Goal: Task Accomplishment & Management: Use online tool/utility

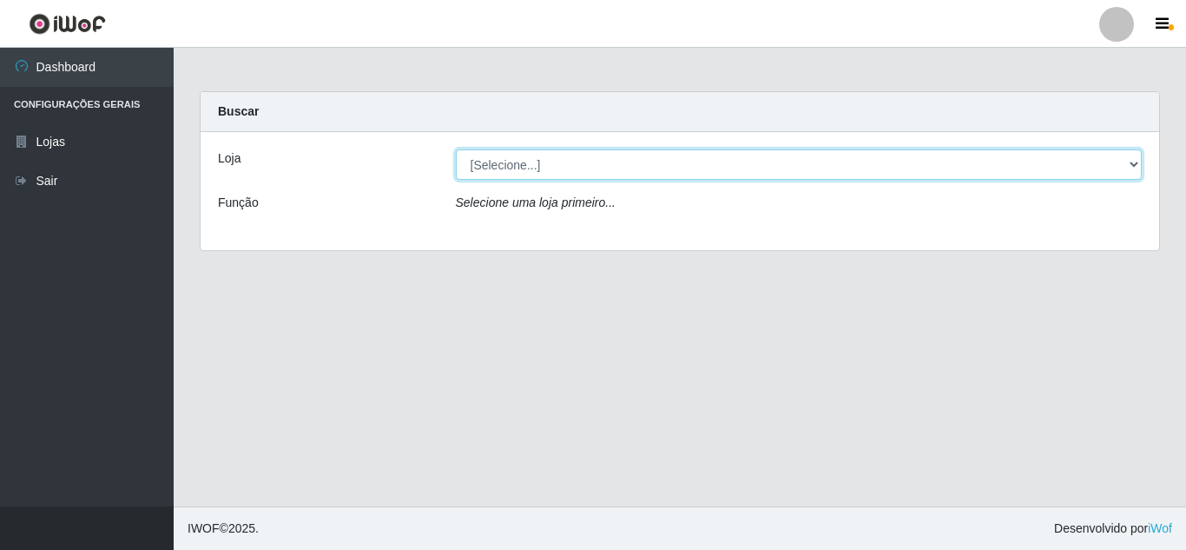
click at [537, 166] on select "[Selecione...] Queiroz Atacadão - Mossoró" at bounding box center [799, 164] width 687 height 30
select select "225"
click at [456, 149] on select "[Selecione...] Queiroz Atacadão - Mossoró" at bounding box center [799, 164] width 687 height 30
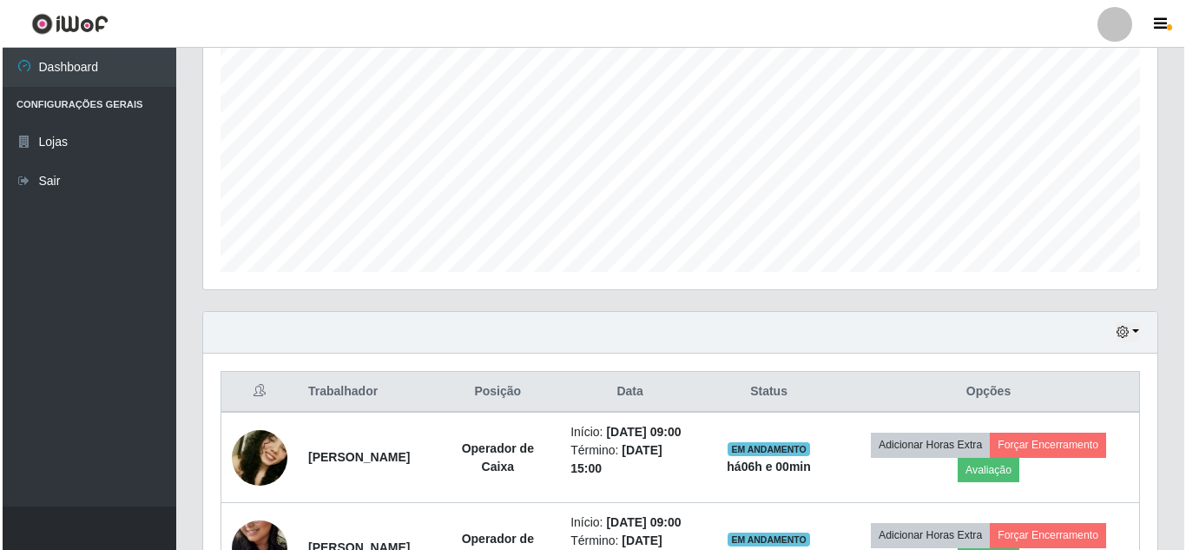
scroll to position [608, 0]
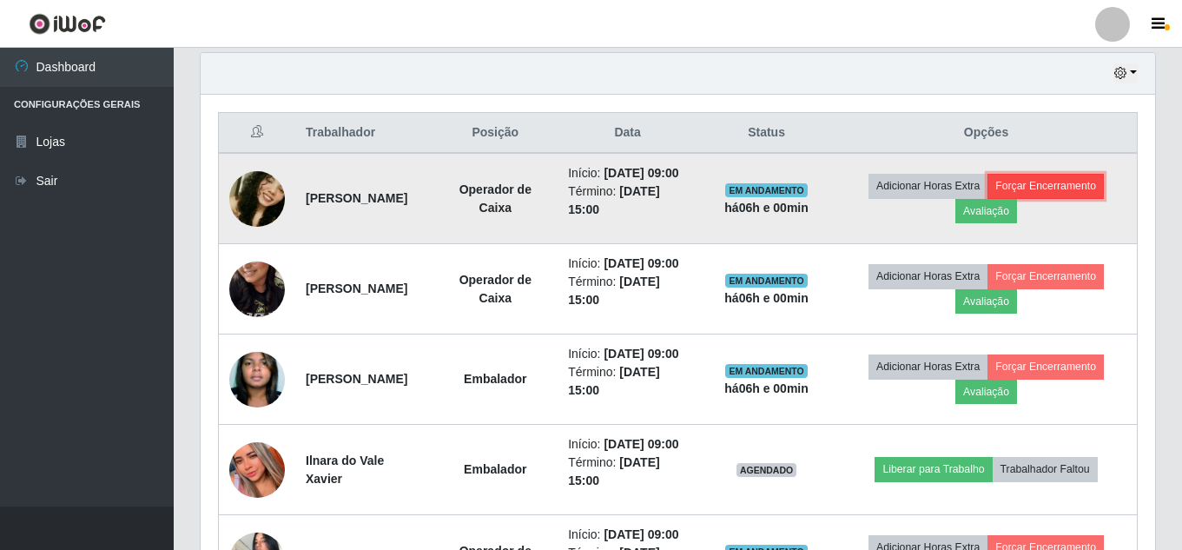
click at [1072, 192] on button "Forçar Encerramento" at bounding box center [1045, 186] width 116 height 24
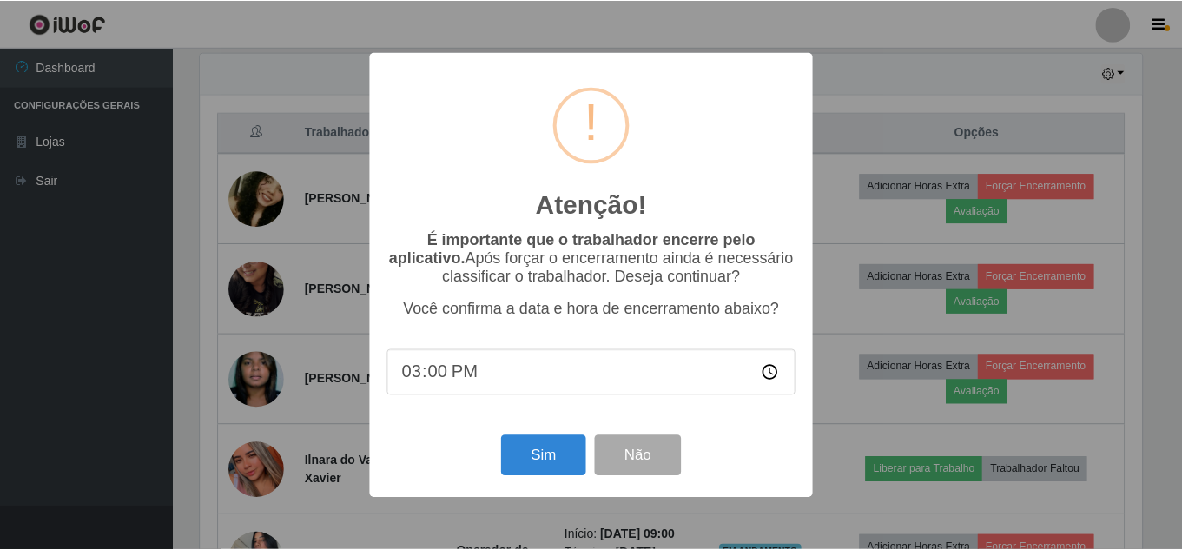
scroll to position [360, 945]
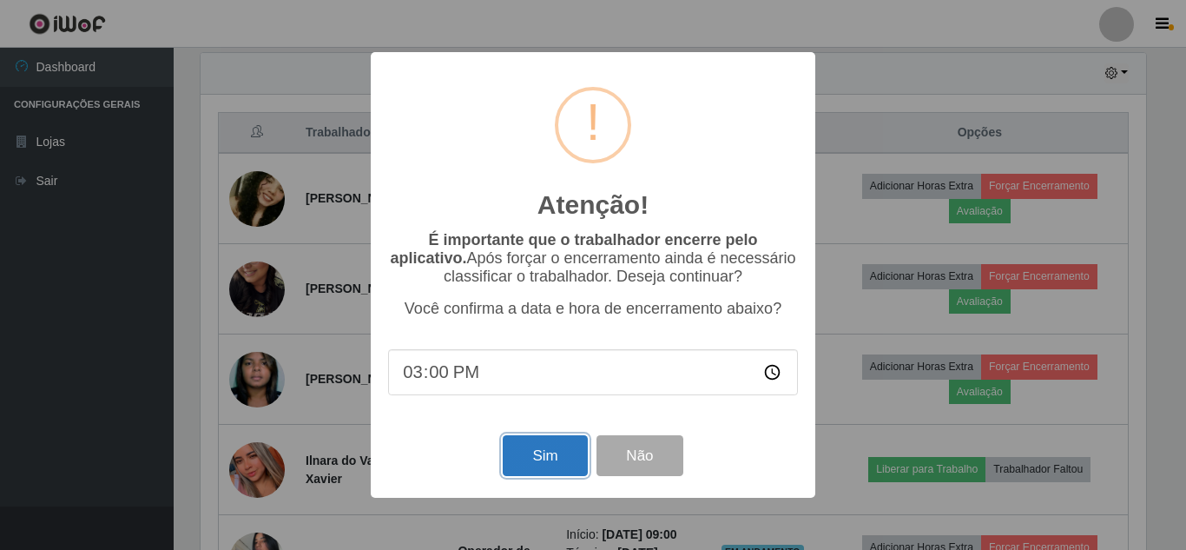
click at [557, 454] on button "Sim" at bounding box center [545, 455] width 84 height 41
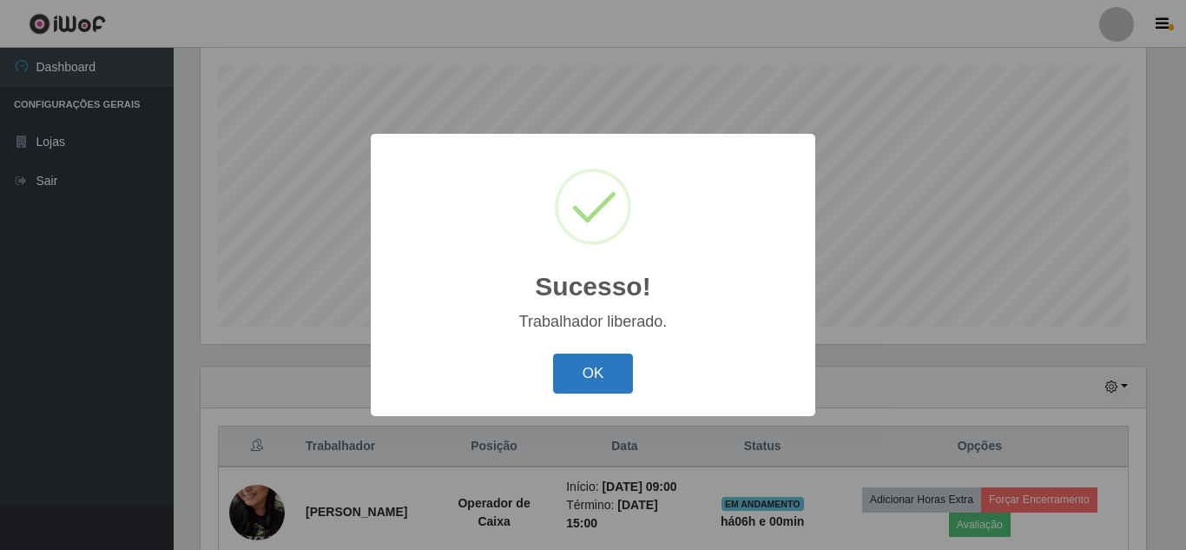
click at [566, 370] on button "OK" at bounding box center [593, 373] width 81 height 41
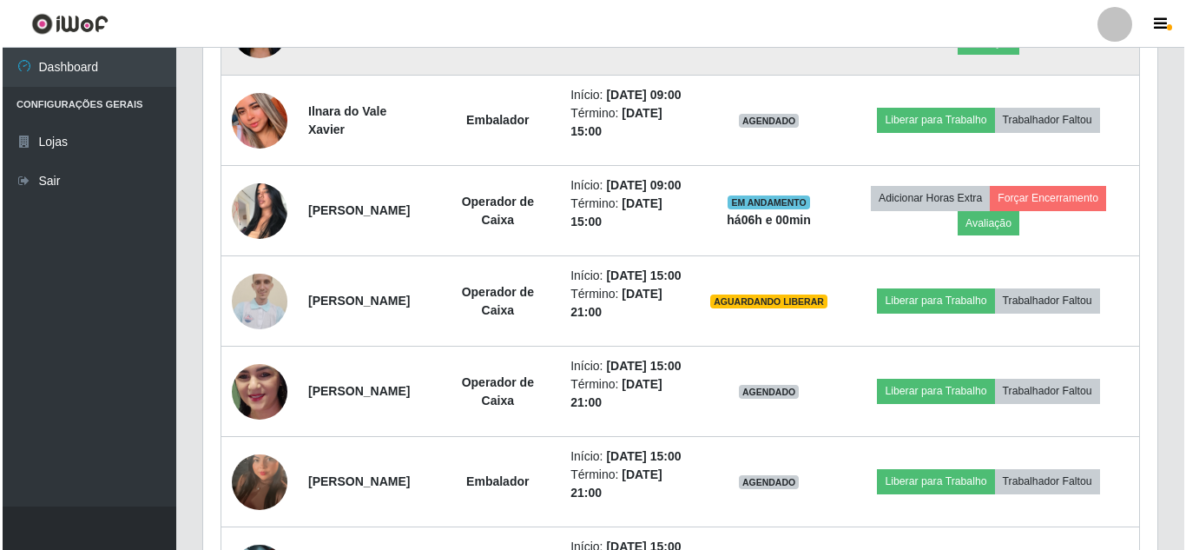
scroll to position [902, 0]
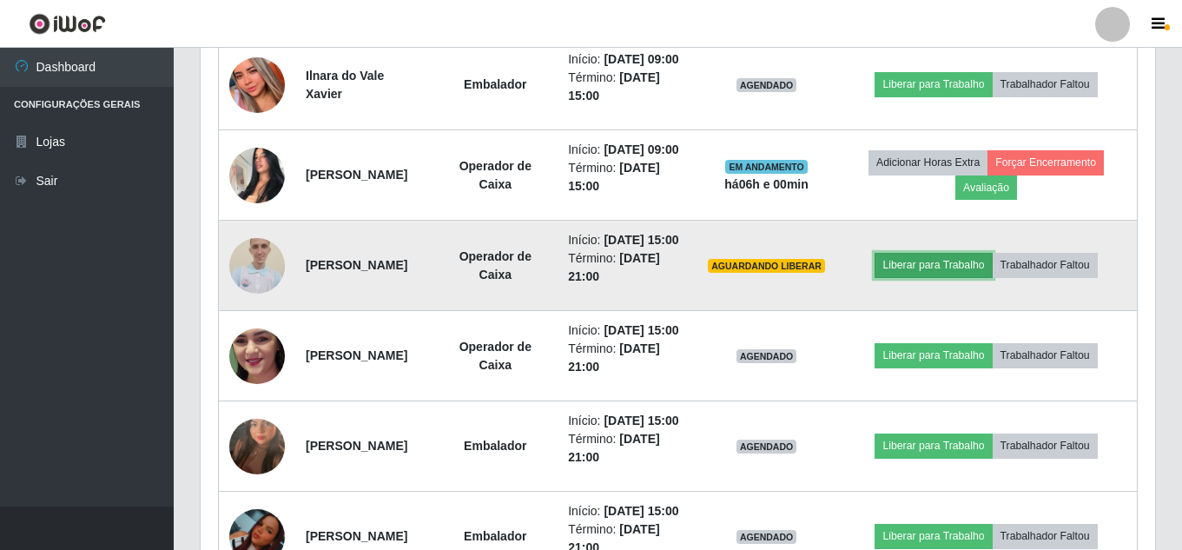
click at [969, 277] on button "Liberar para Trabalho" at bounding box center [932, 265] width 117 height 24
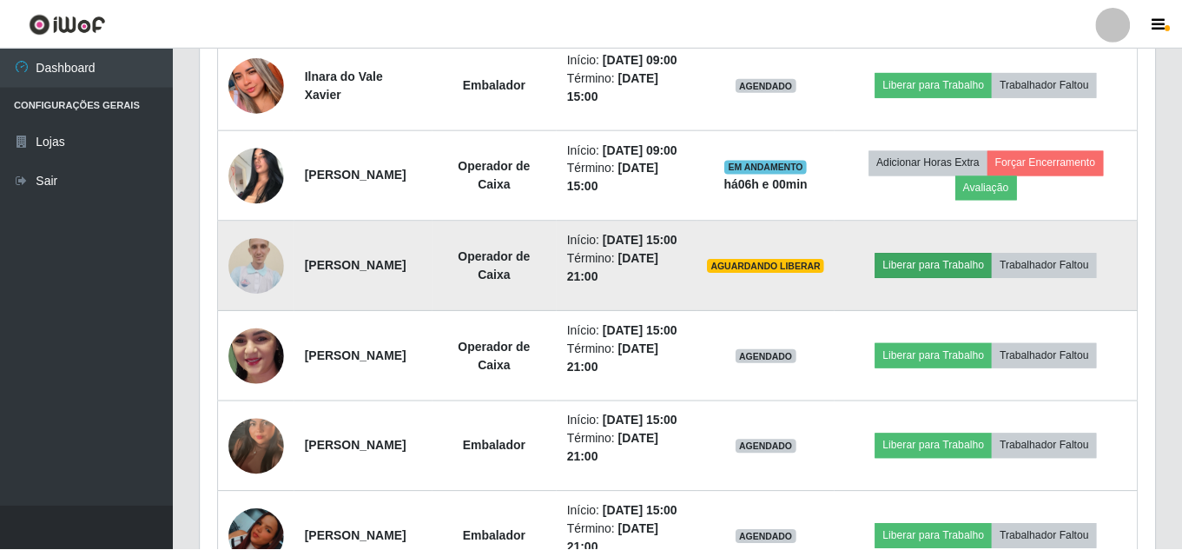
scroll to position [360, 945]
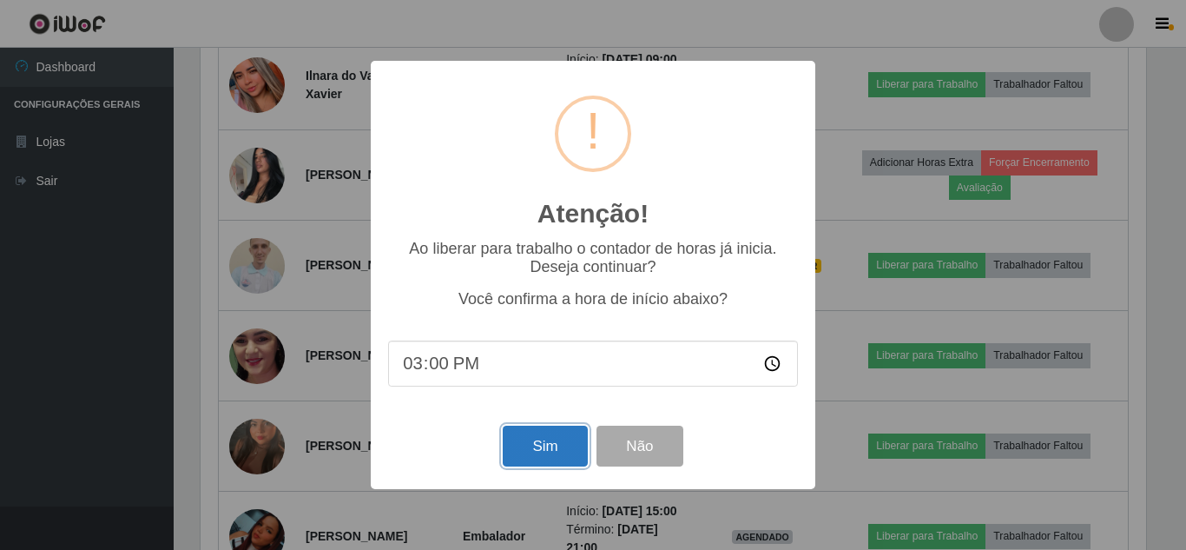
click at [546, 456] on button "Sim" at bounding box center [545, 445] width 84 height 41
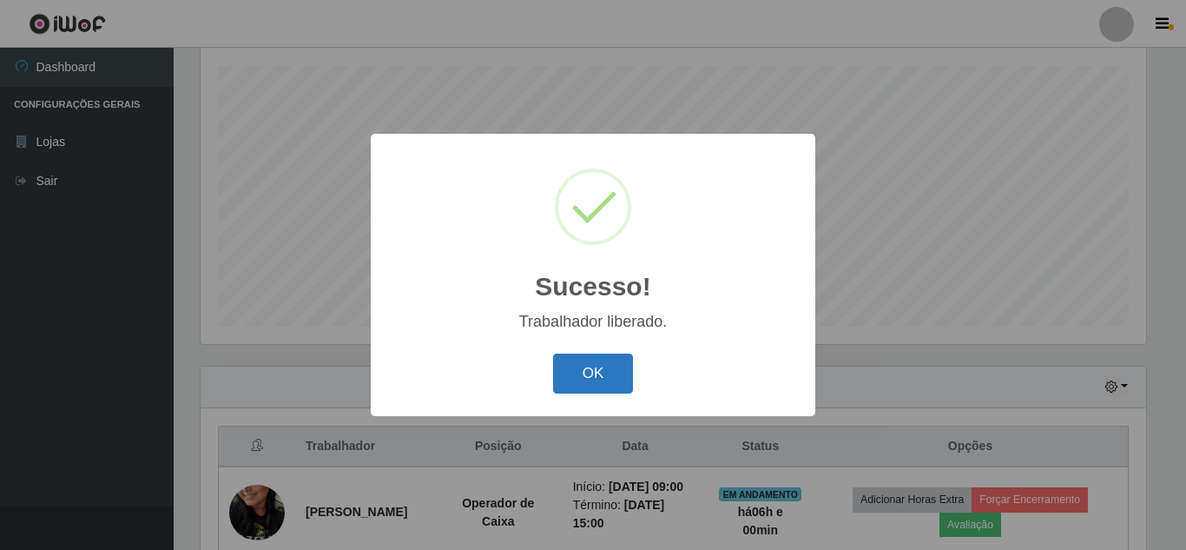
click at [597, 381] on button "OK" at bounding box center [593, 373] width 81 height 41
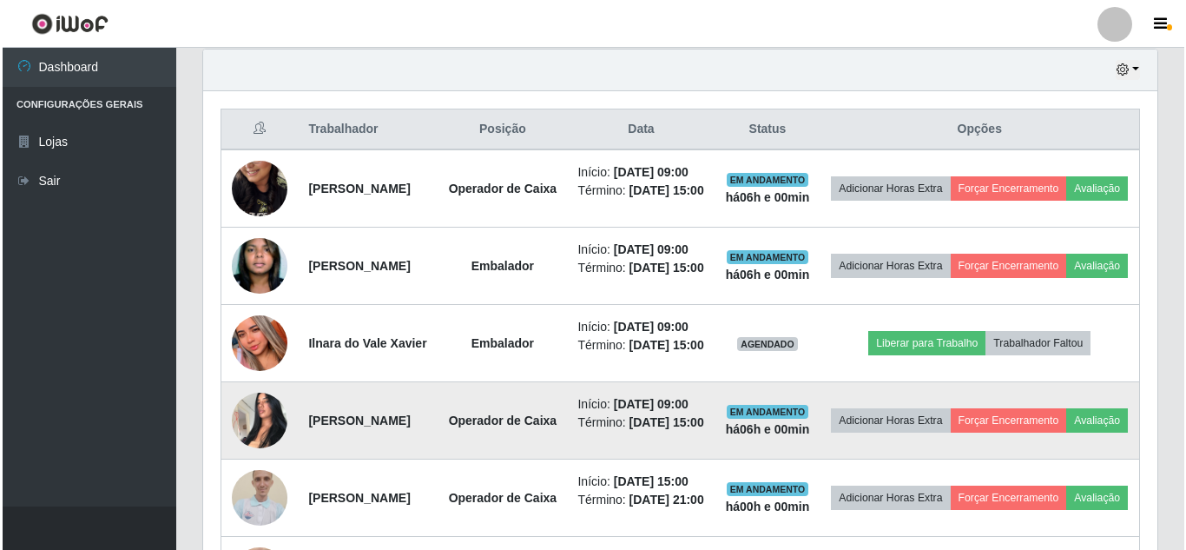
scroll to position [555, 0]
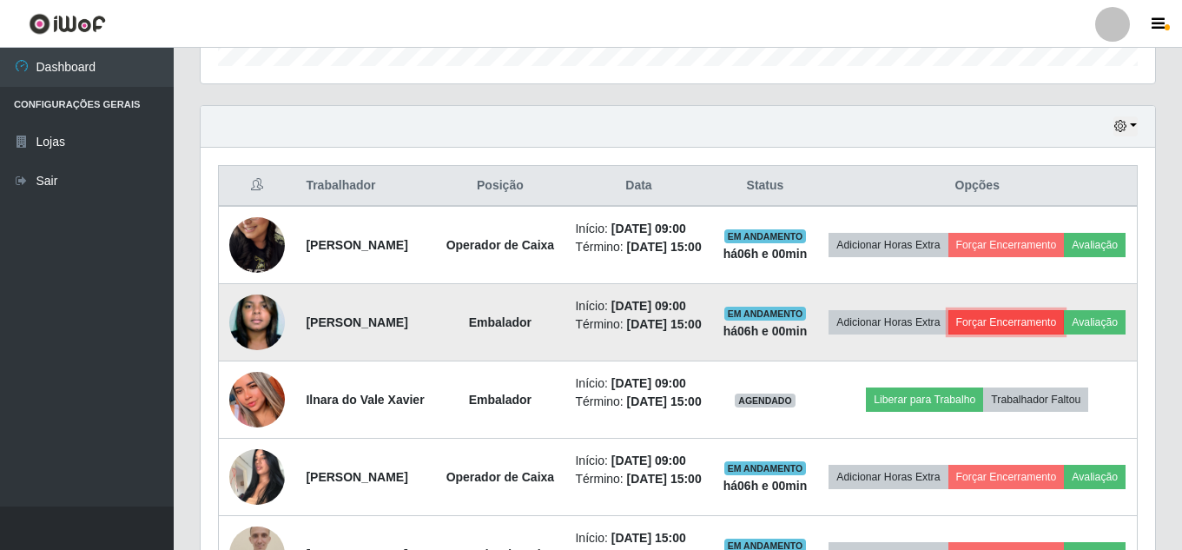
click at [1059, 334] on button "Forçar Encerramento" at bounding box center [1006, 322] width 116 height 24
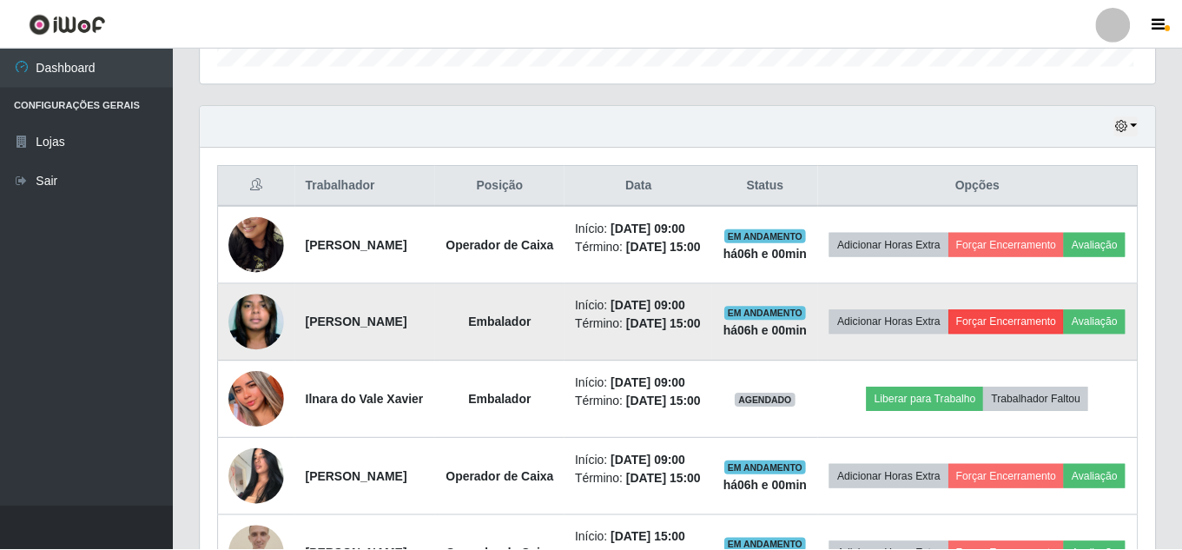
scroll to position [360, 945]
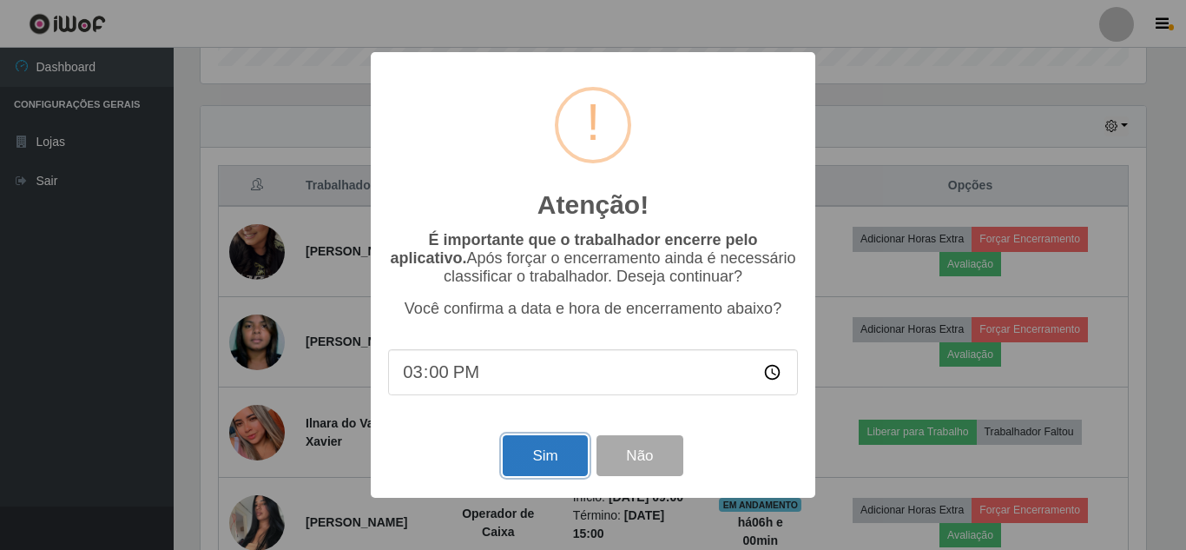
click at [551, 464] on button "Sim" at bounding box center [545, 455] width 84 height 41
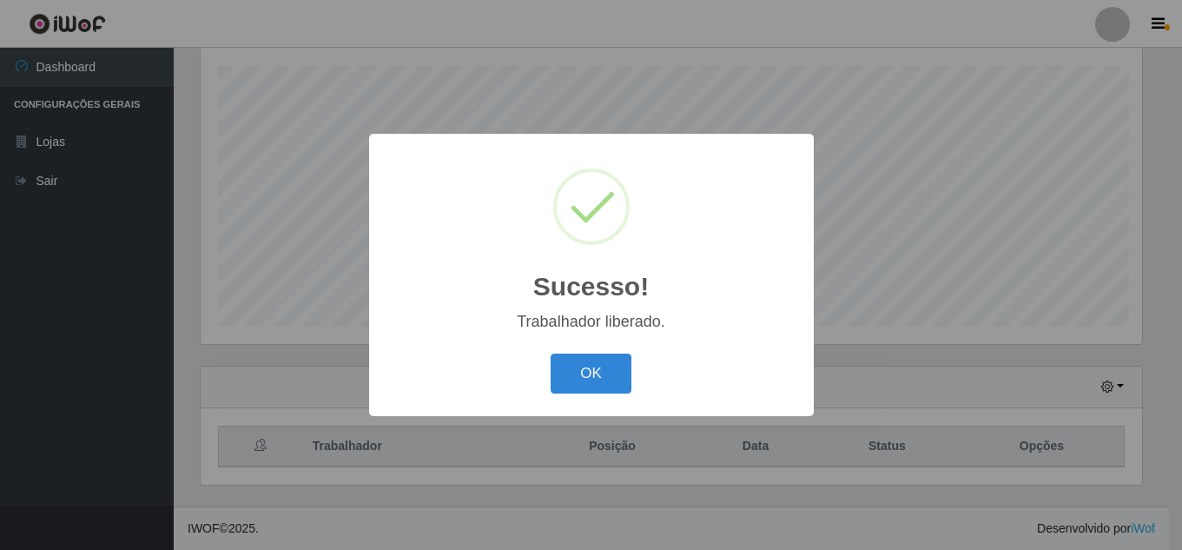
scroll to position [0, 0]
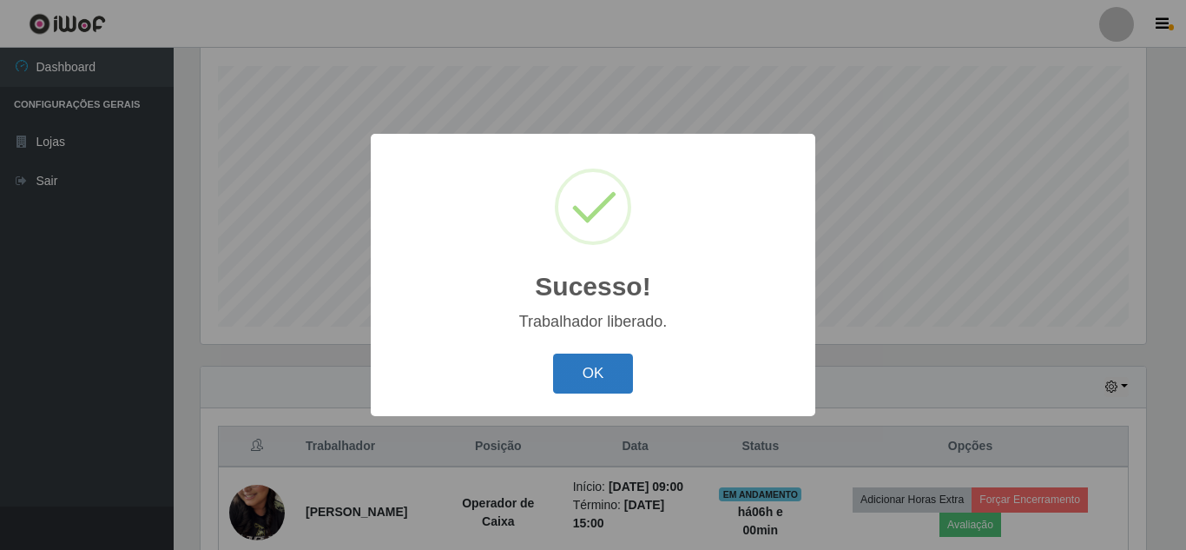
click at [601, 374] on button "OK" at bounding box center [593, 373] width 81 height 41
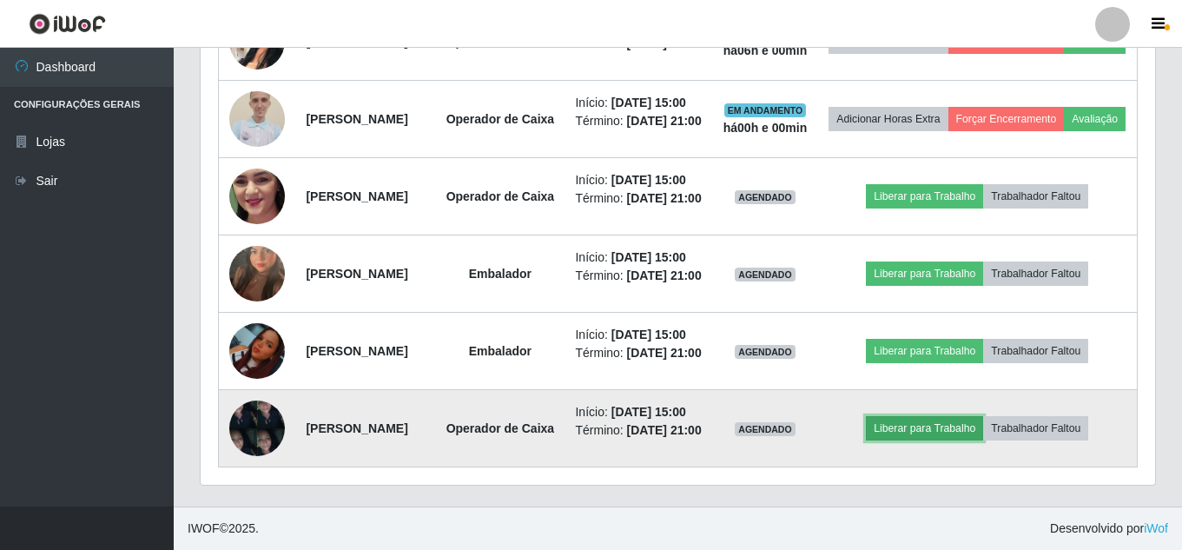
click at [938, 416] on button "Liberar para Trabalho" at bounding box center [924, 428] width 117 height 24
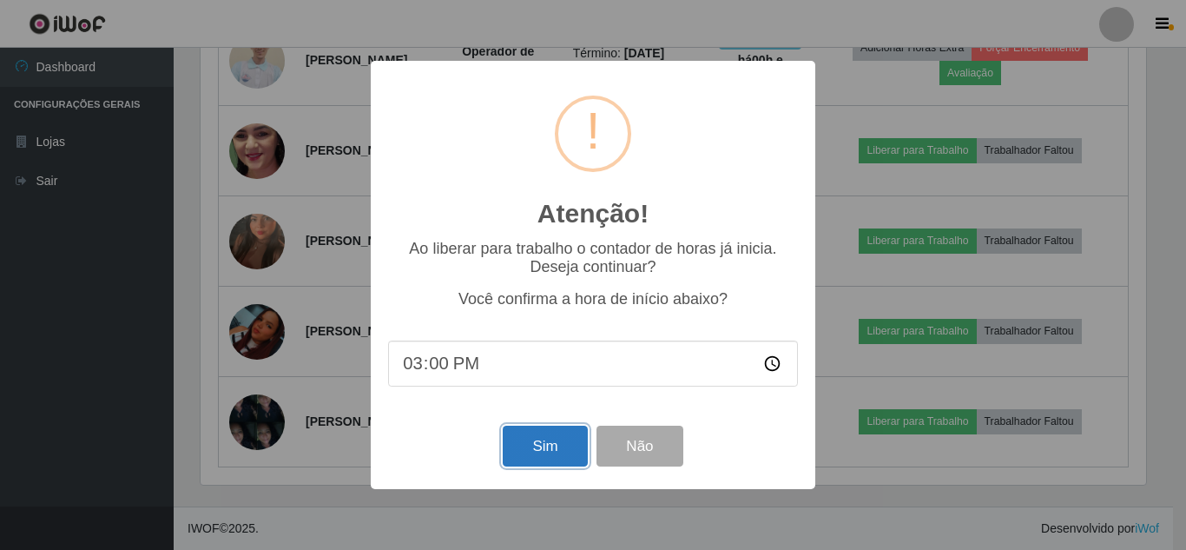
click at [540, 444] on button "Sim" at bounding box center [545, 445] width 84 height 41
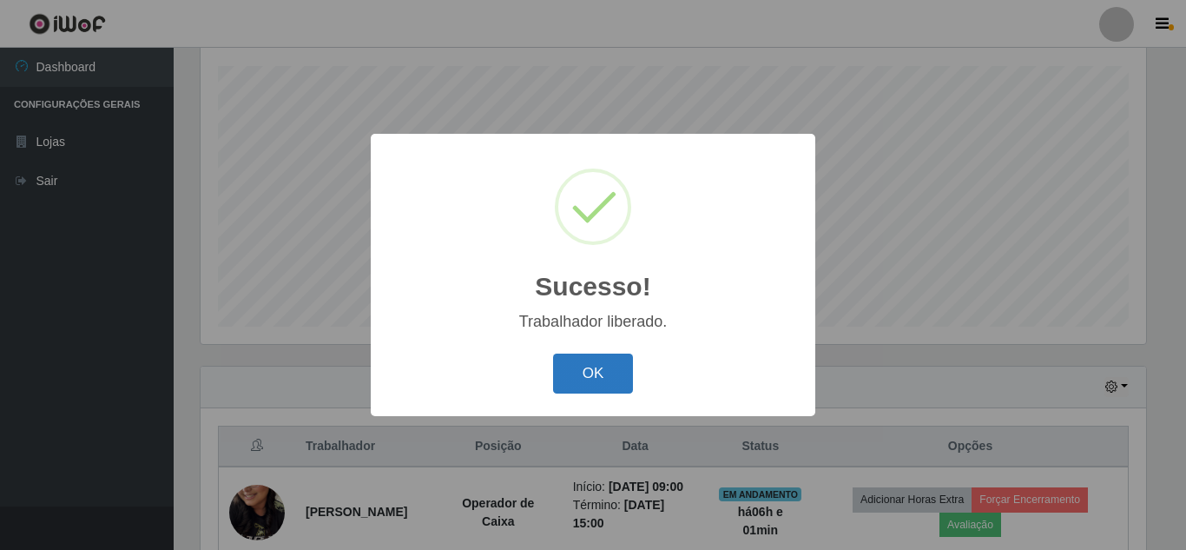
click at [597, 375] on button "OK" at bounding box center [593, 373] width 81 height 41
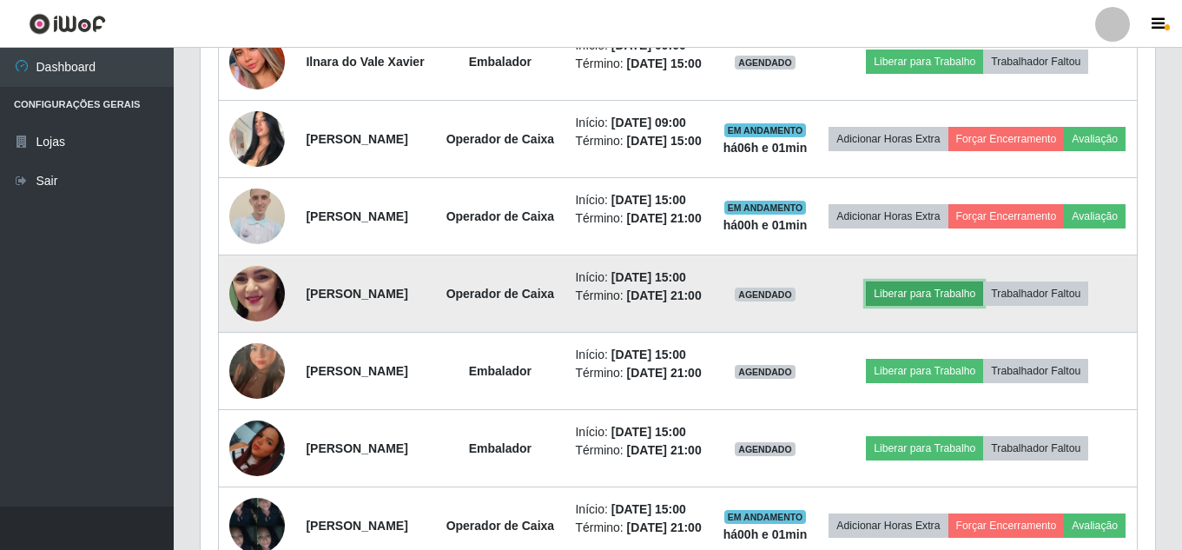
click at [939, 306] on button "Liberar para Trabalho" at bounding box center [924, 293] width 117 height 24
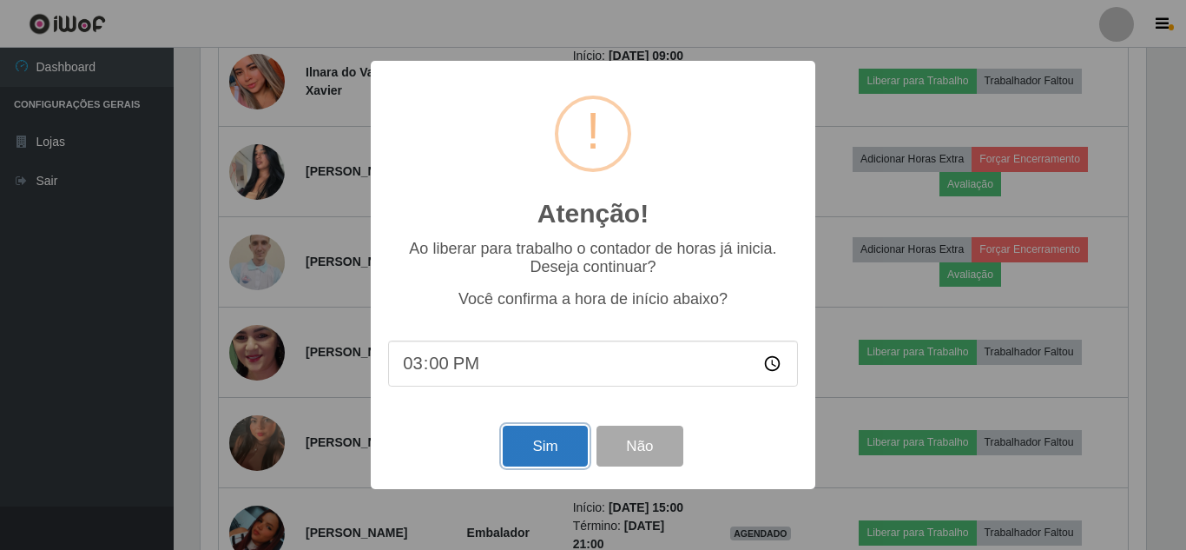
click at [545, 445] on button "Sim" at bounding box center [545, 445] width 84 height 41
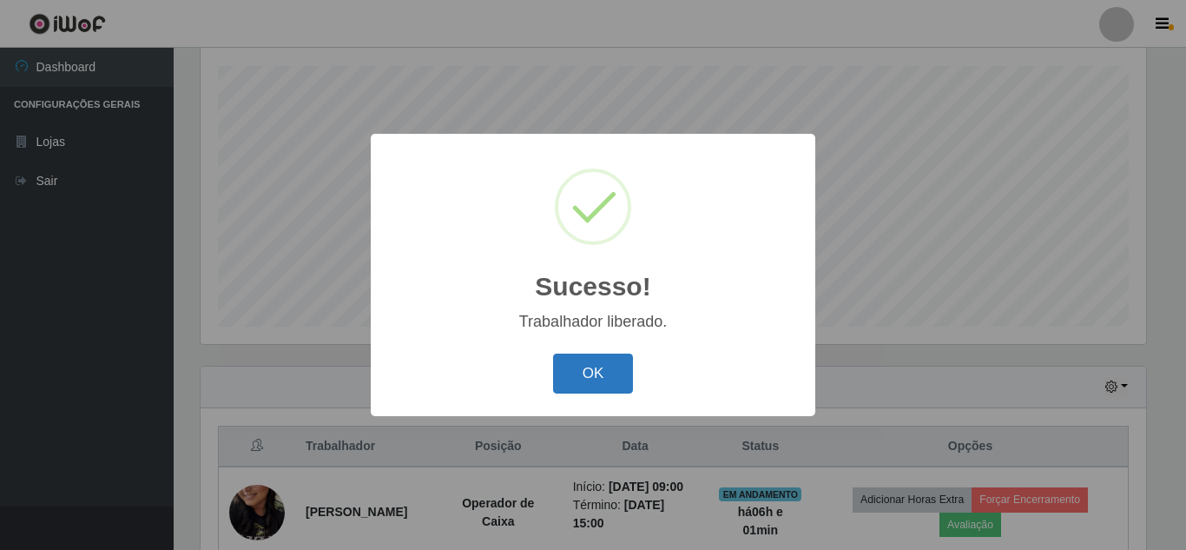
click at [602, 372] on button "OK" at bounding box center [593, 373] width 81 height 41
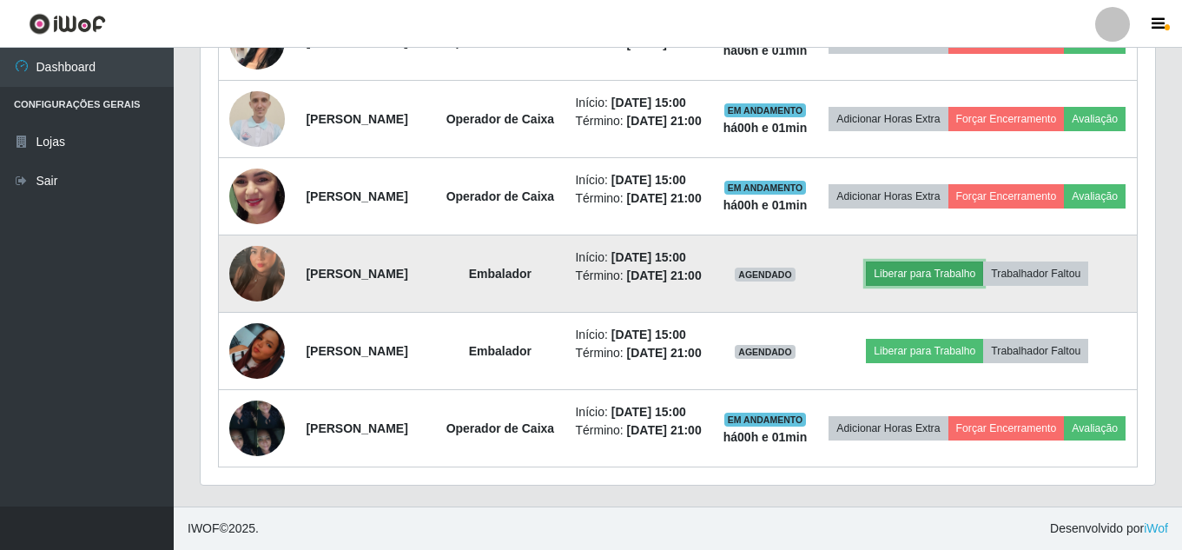
click at [971, 286] on button "Liberar para Trabalho" at bounding box center [924, 273] width 117 height 24
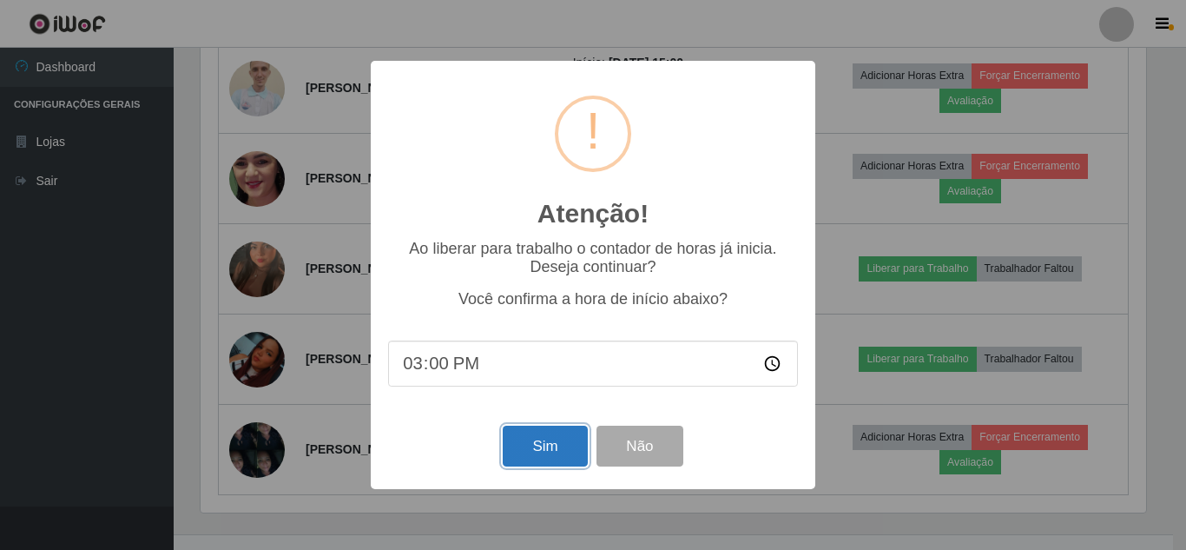
click at [521, 462] on button "Sim" at bounding box center [545, 445] width 84 height 41
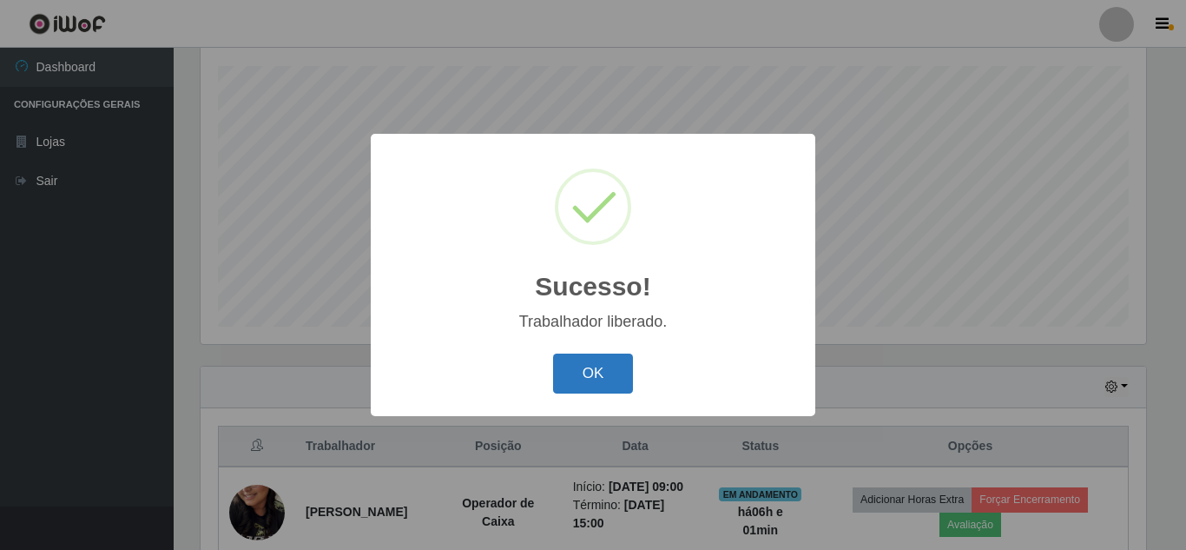
click at [572, 376] on button "OK" at bounding box center [593, 373] width 81 height 41
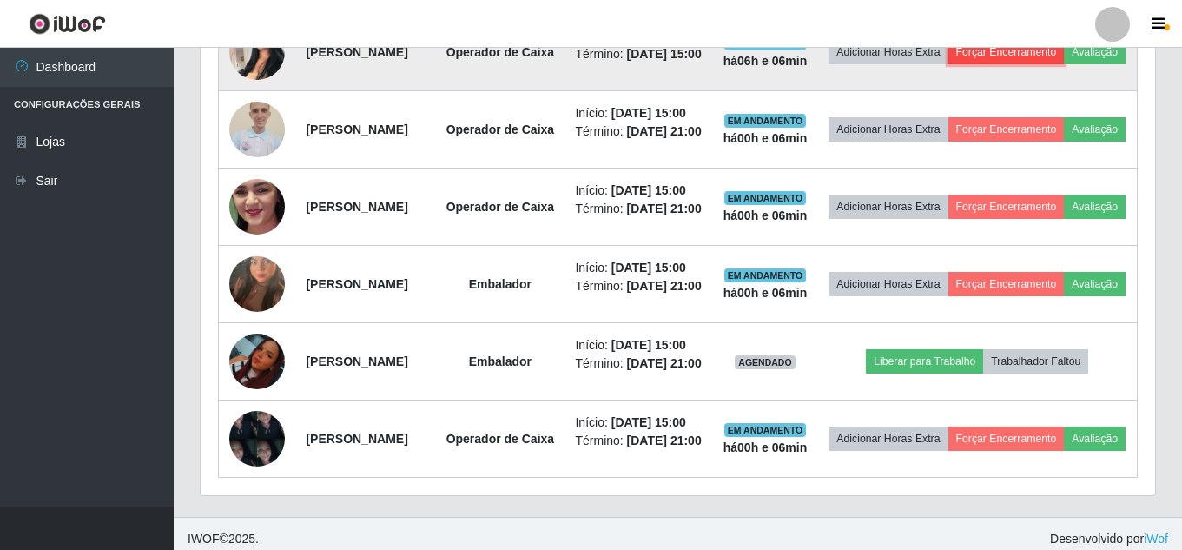
click at [1046, 64] on button "Forçar Encerramento" at bounding box center [1006, 52] width 116 height 24
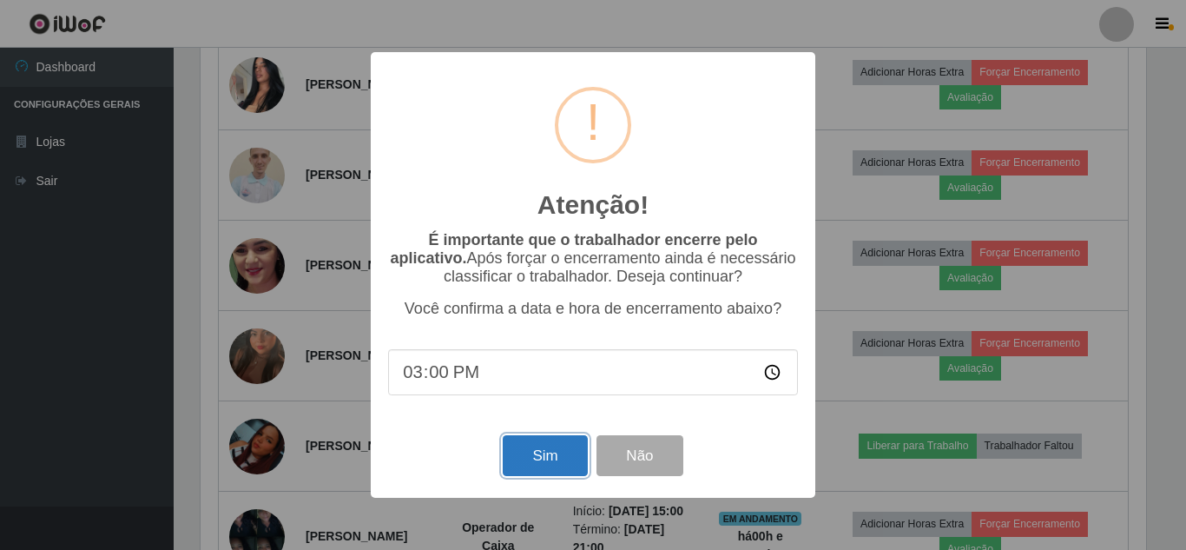
click at [544, 452] on button "Sim" at bounding box center [545, 455] width 84 height 41
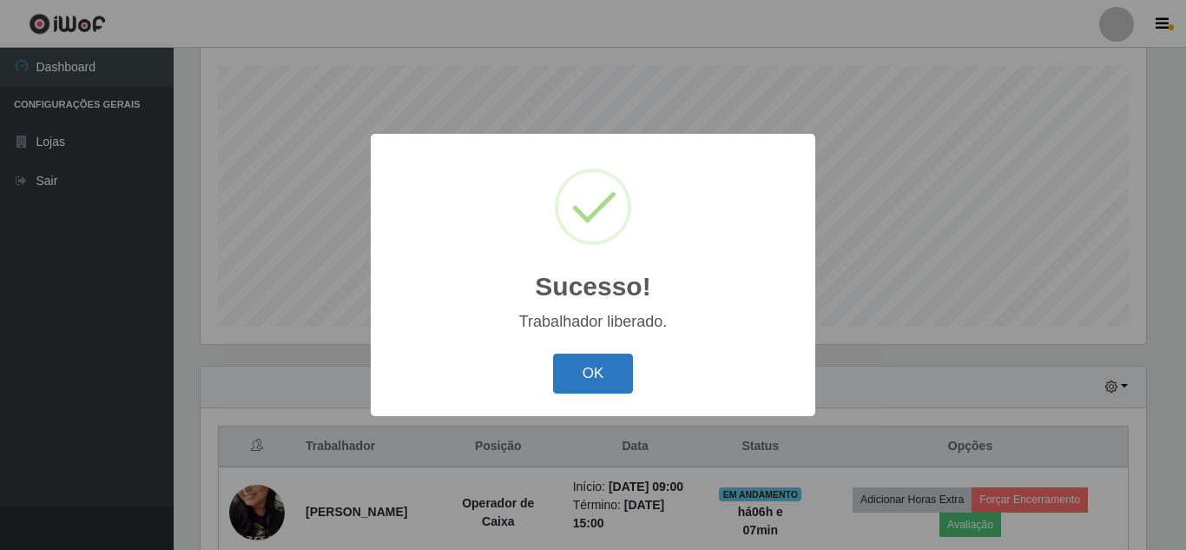
click at [578, 379] on button "OK" at bounding box center [593, 373] width 81 height 41
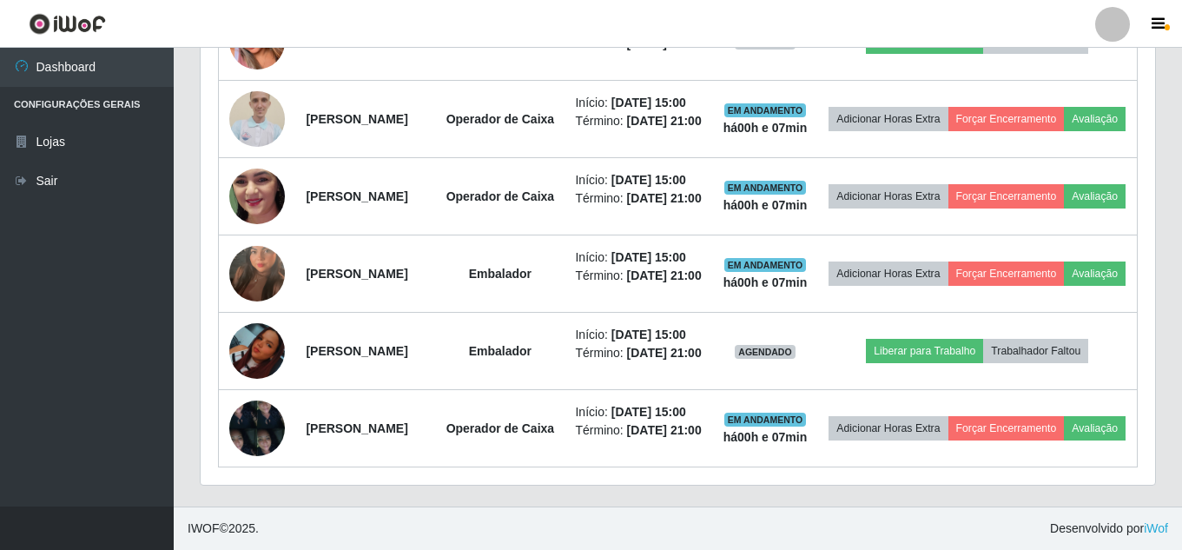
scroll to position [1054, 0]
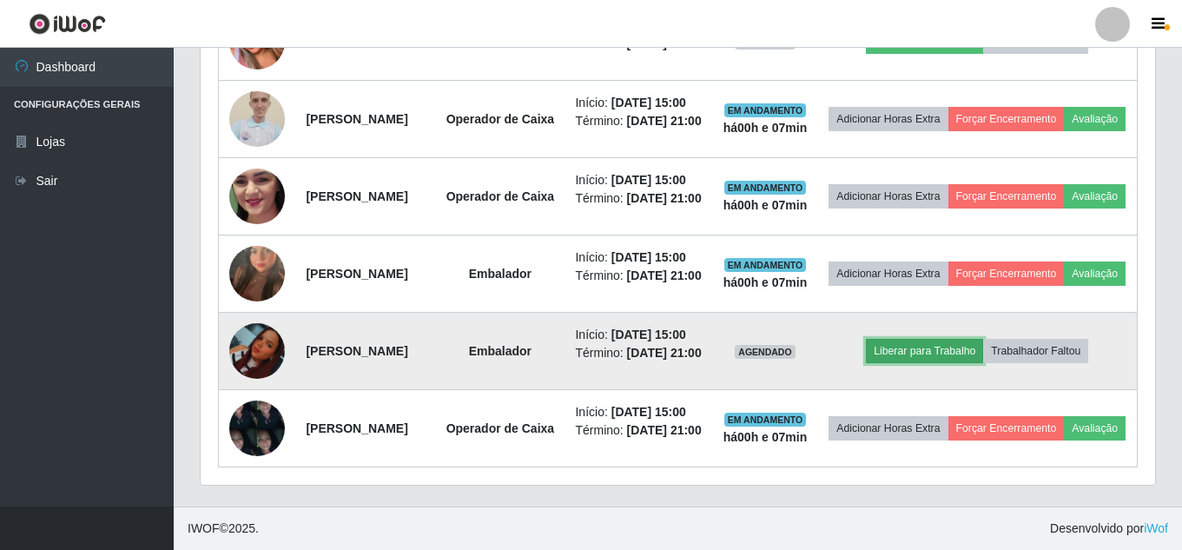
click at [952, 339] on button "Liberar para Trabalho" at bounding box center [924, 351] width 117 height 24
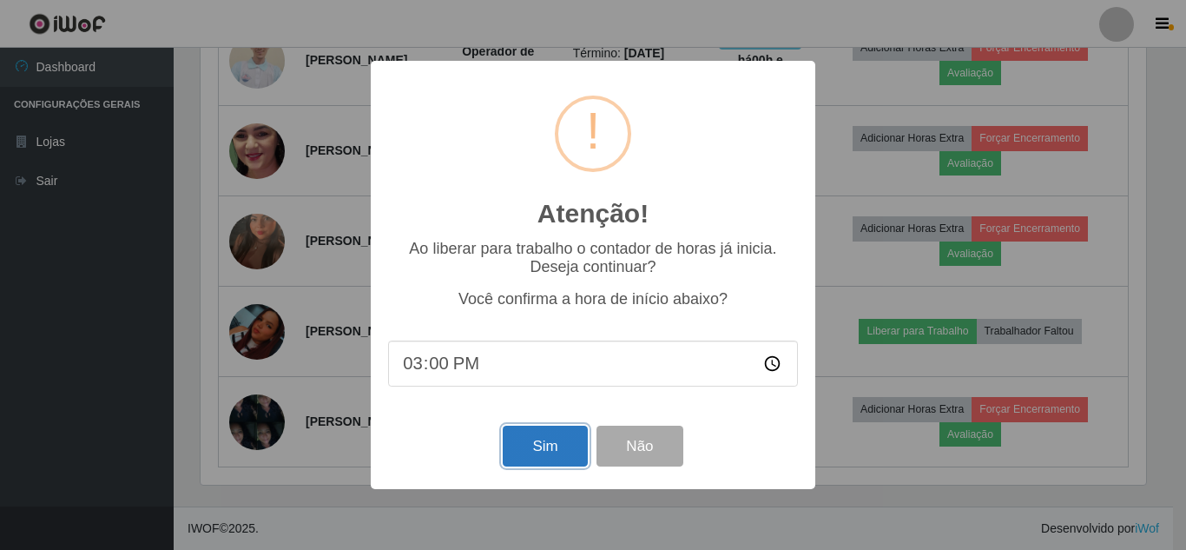
click at [528, 449] on button "Sim" at bounding box center [545, 445] width 84 height 41
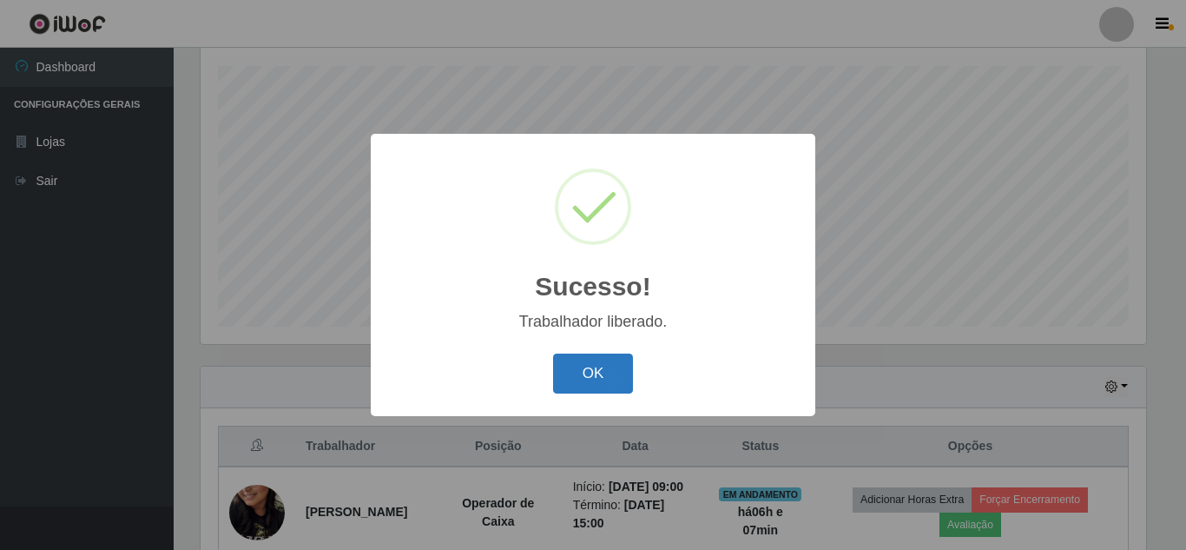
click at [615, 384] on button "OK" at bounding box center [593, 373] width 81 height 41
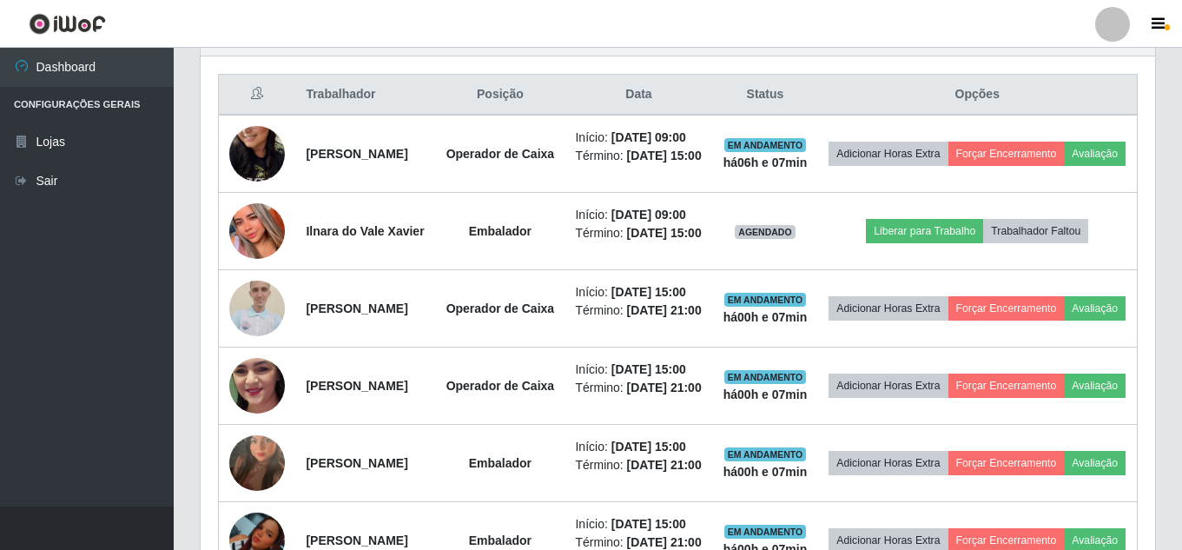
scroll to position [613, 0]
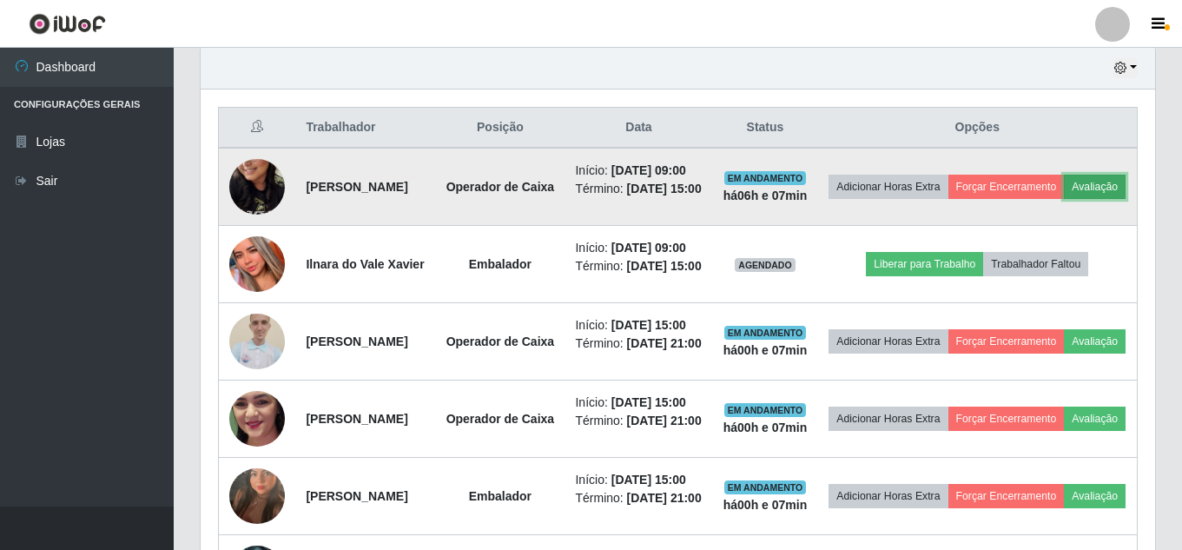
click at [1064, 199] on button "Avaliação" at bounding box center [1095, 187] width 62 height 24
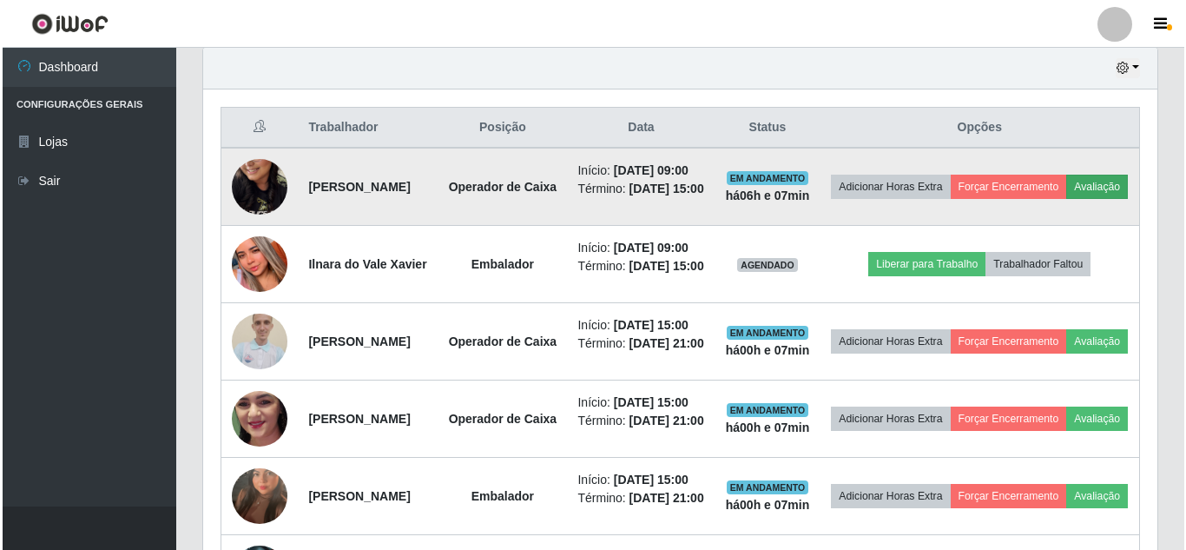
scroll to position [360, 945]
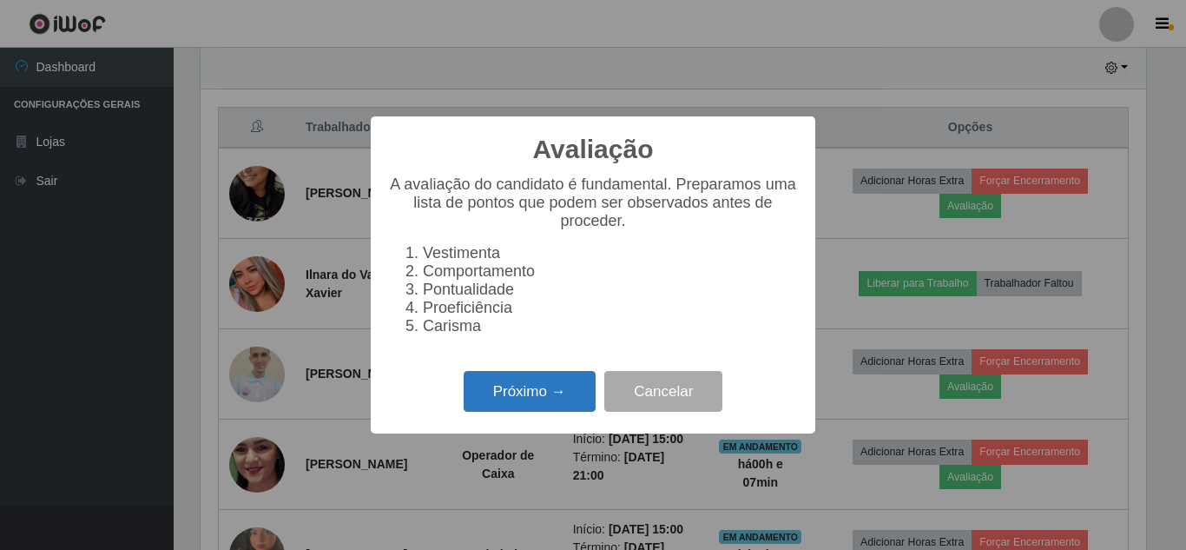
click at [540, 397] on button "Próximo →" at bounding box center [530, 391] width 132 height 41
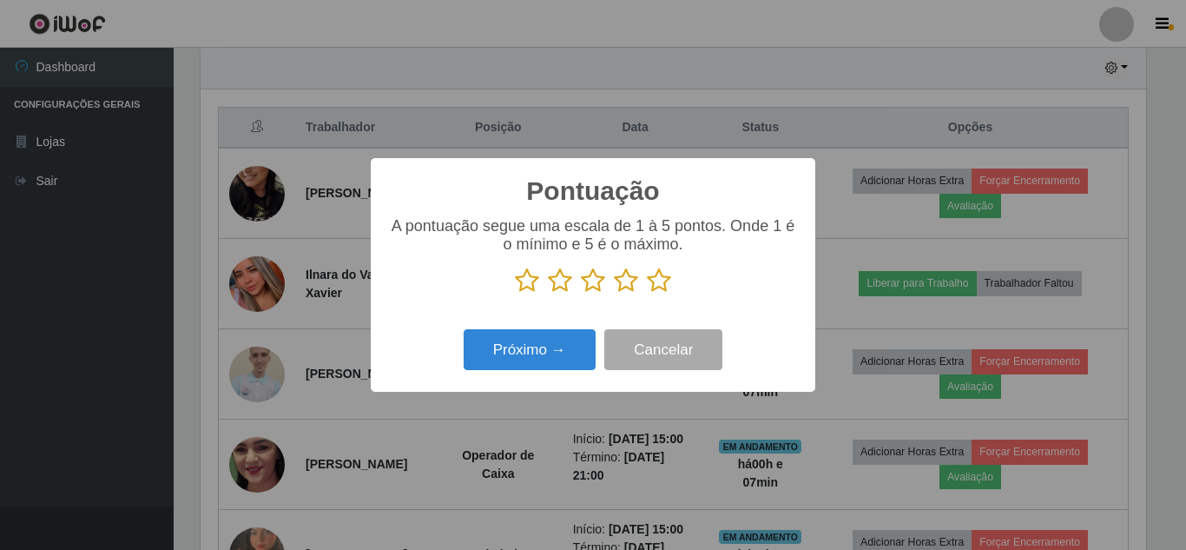
click at [660, 285] on icon at bounding box center [659, 280] width 24 height 26
click at [647, 293] on input "radio" at bounding box center [647, 293] width 0 height 0
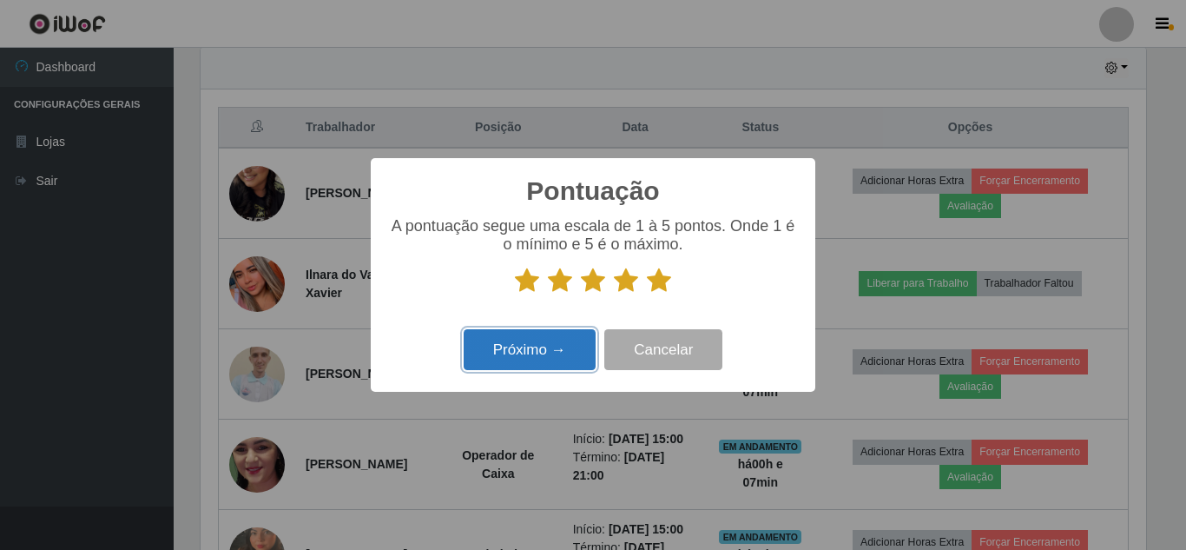
click at [536, 335] on button "Próximo →" at bounding box center [530, 349] width 132 height 41
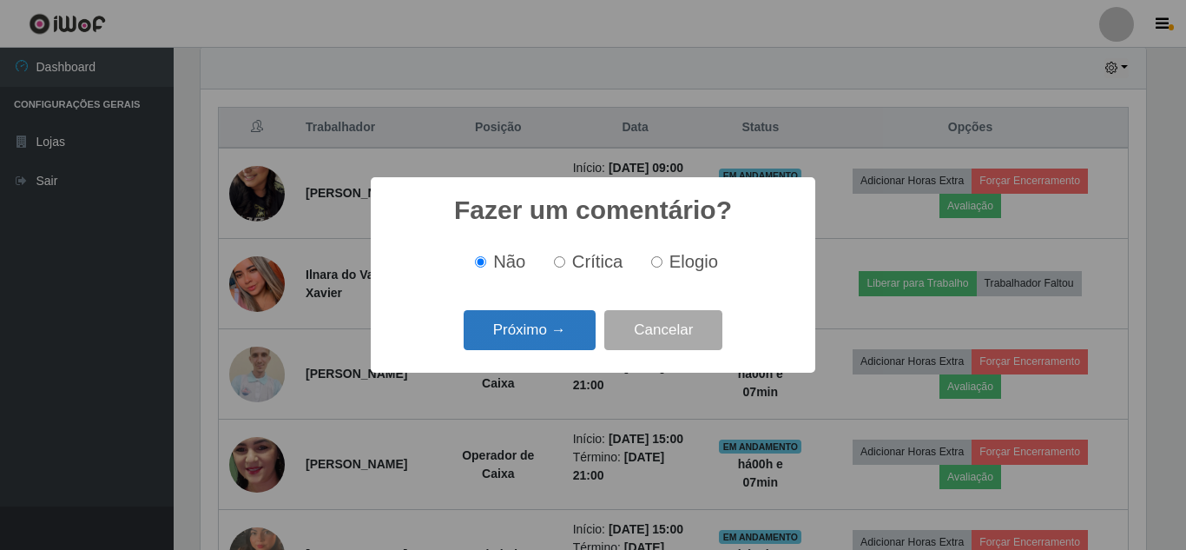
click at [525, 320] on button "Próximo →" at bounding box center [530, 330] width 132 height 41
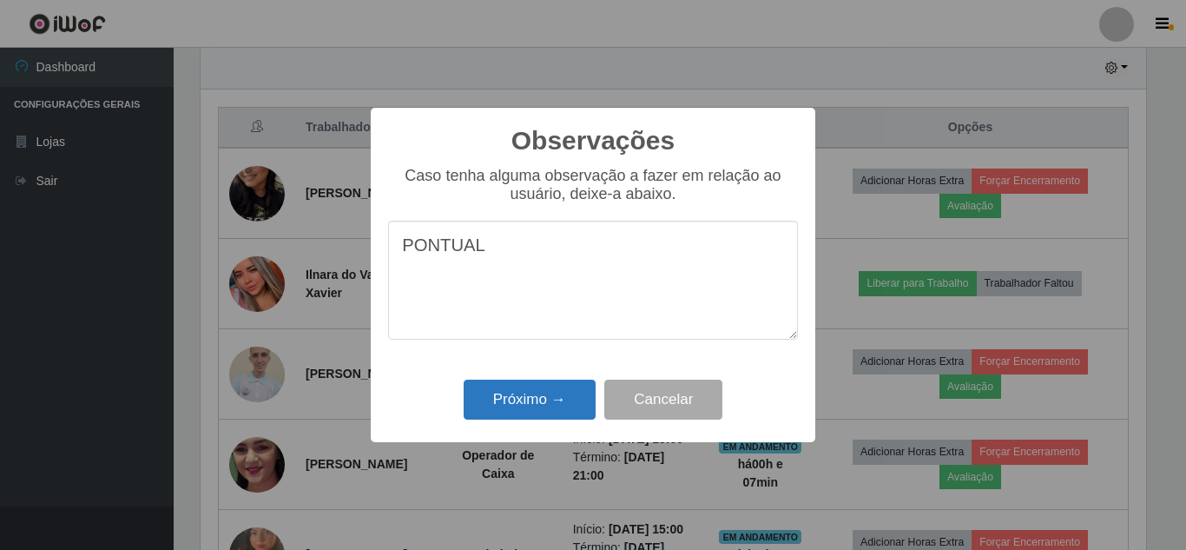
type textarea "PONTUAL"
click at [551, 406] on button "Próximo →" at bounding box center [530, 399] width 132 height 41
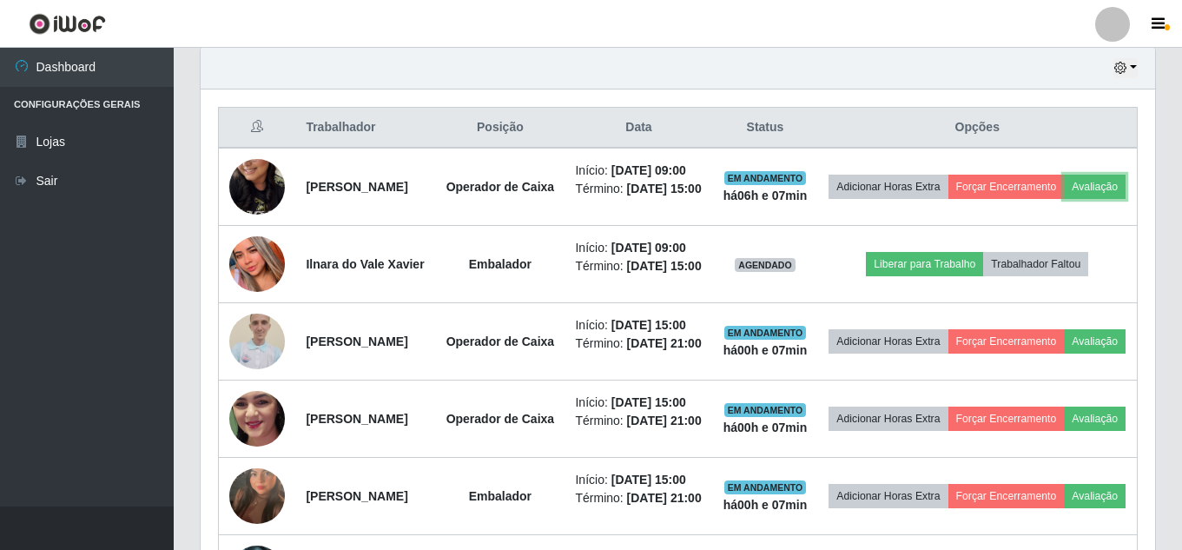
scroll to position [360, 954]
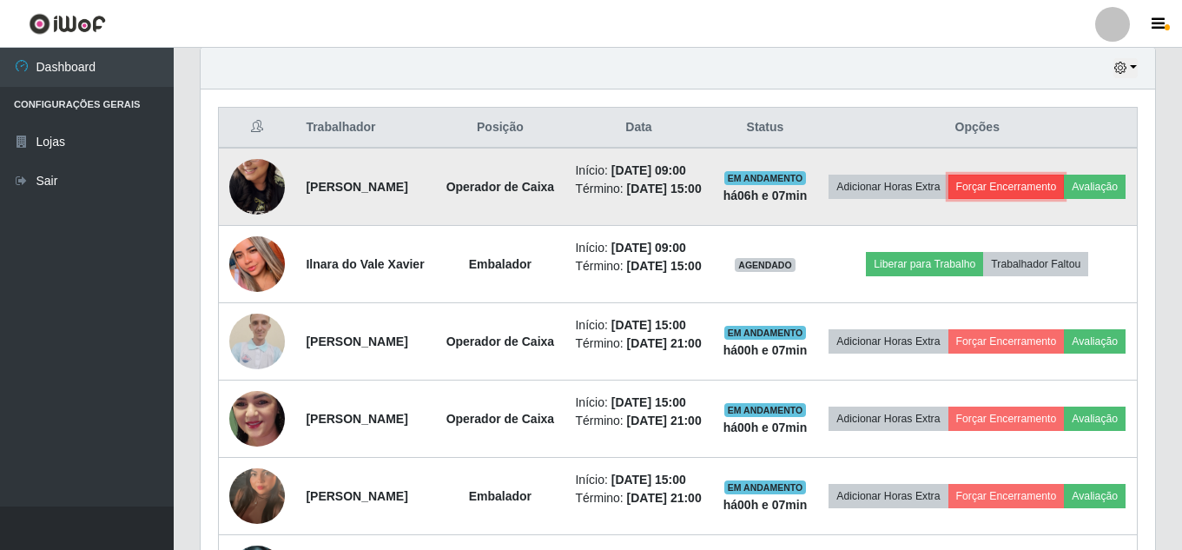
click at [1064, 198] on button "Forçar Encerramento" at bounding box center [1006, 187] width 116 height 24
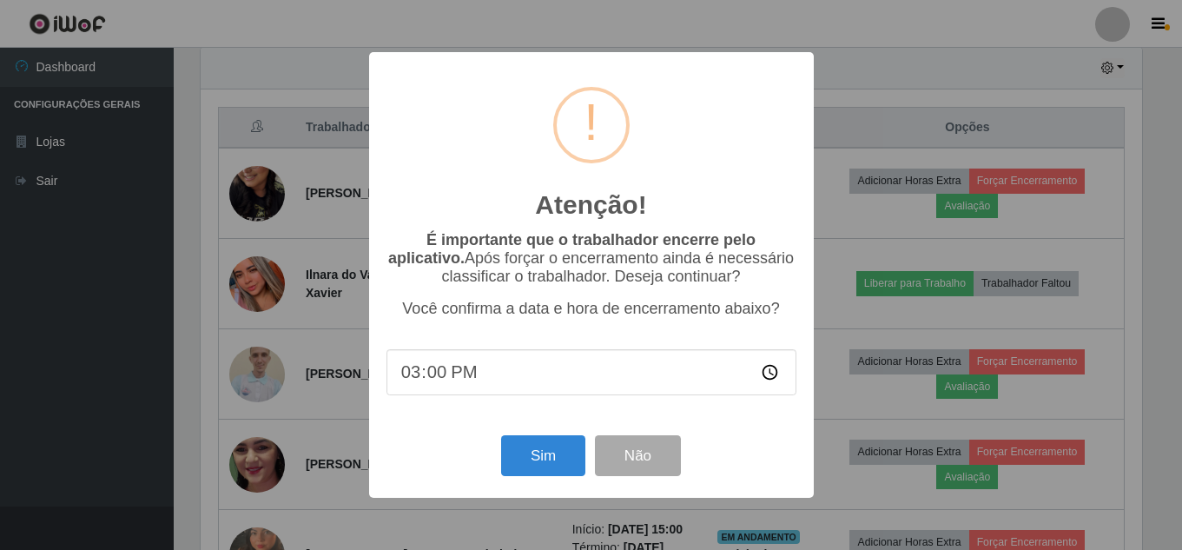
scroll to position [360, 945]
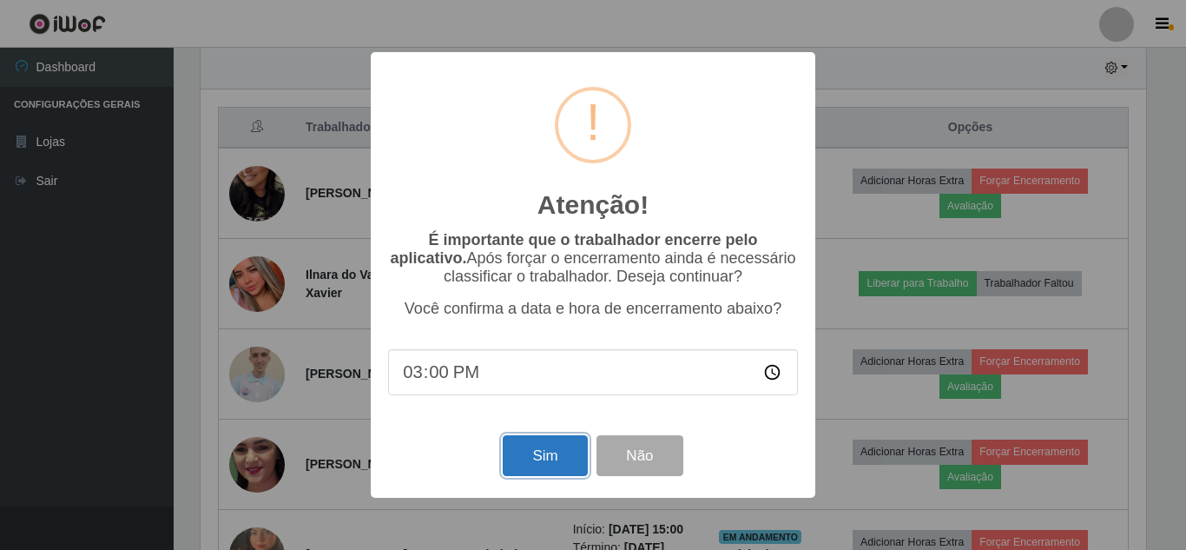
click at [569, 458] on button "Sim" at bounding box center [545, 455] width 84 height 41
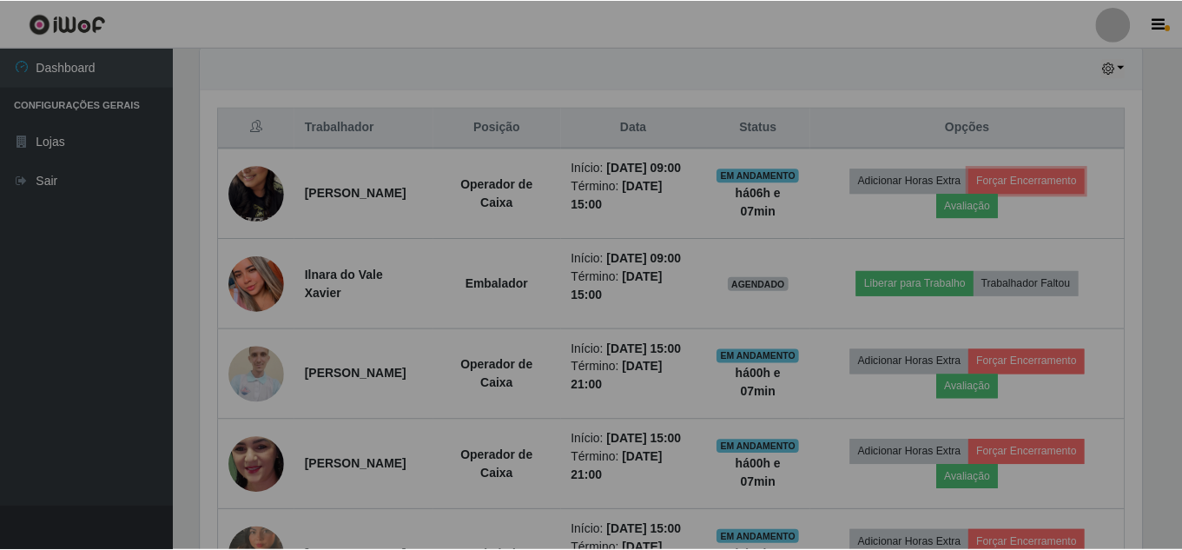
scroll to position [867860, 867266]
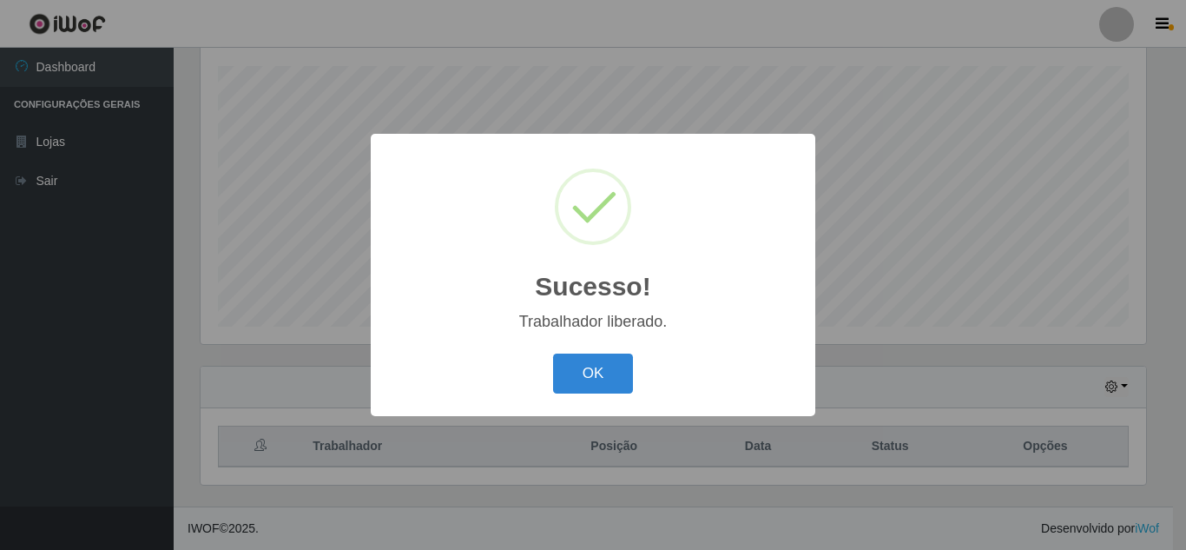
click at [606, 359] on button "OK" at bounding box center [593, 373] width 81 height 41
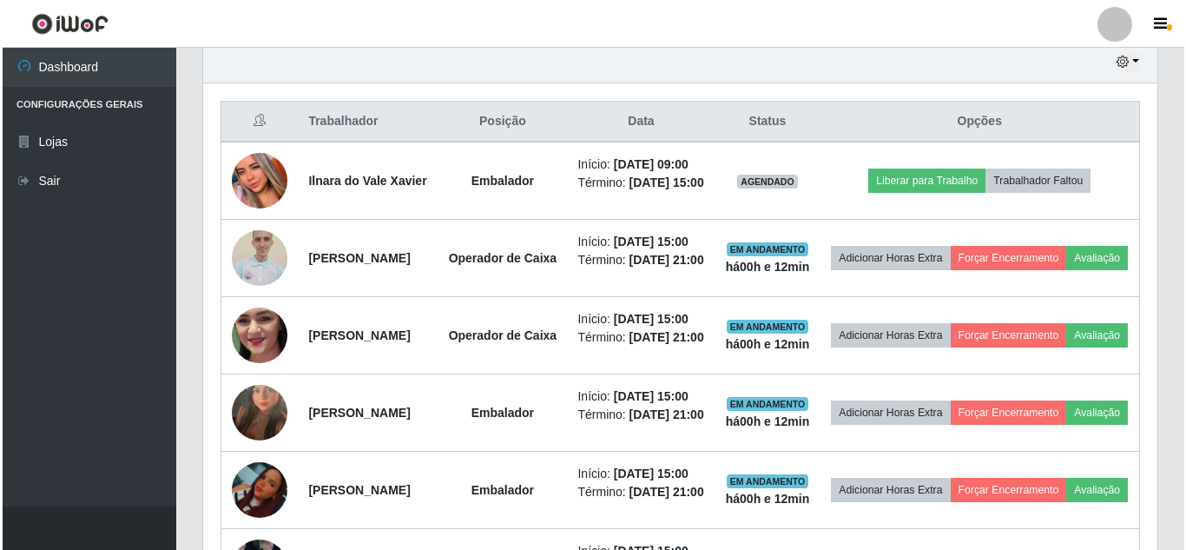
scroll to position [620, 0]
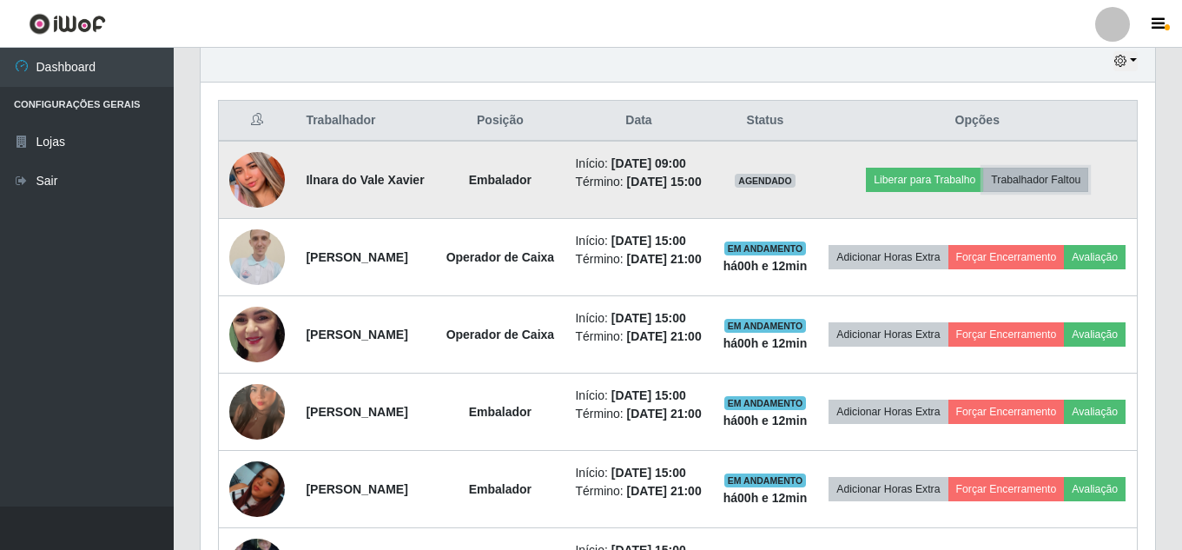
click at [1063, 192] on button "Trabalhador Faltou" at bounding box center [1035, 180] width 105 height 24
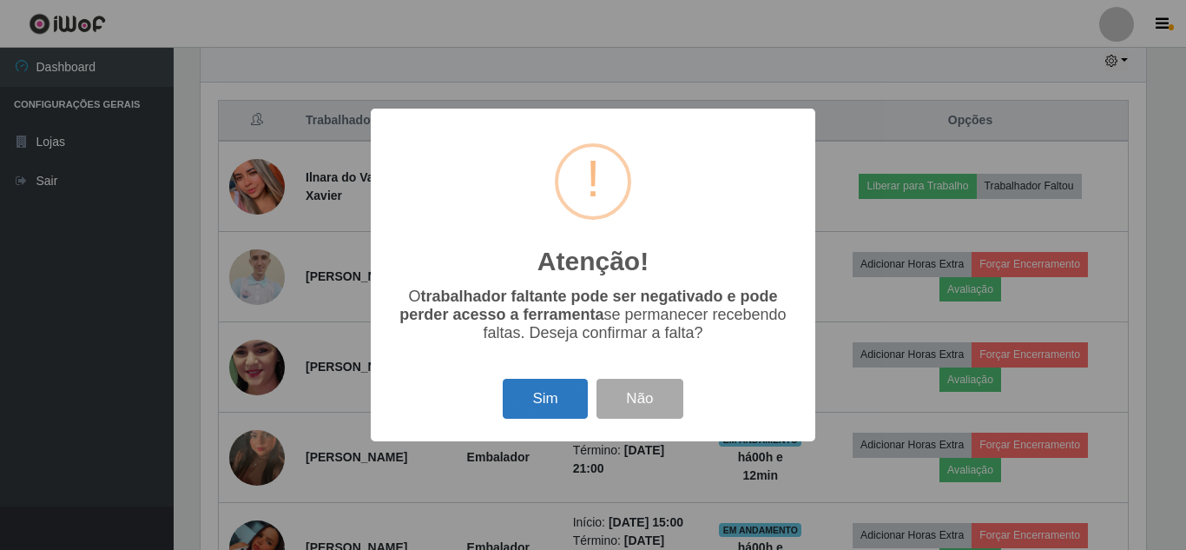
click at [551, 395] on button "Sim" at bounding box center [545, 399] width 84 height 41
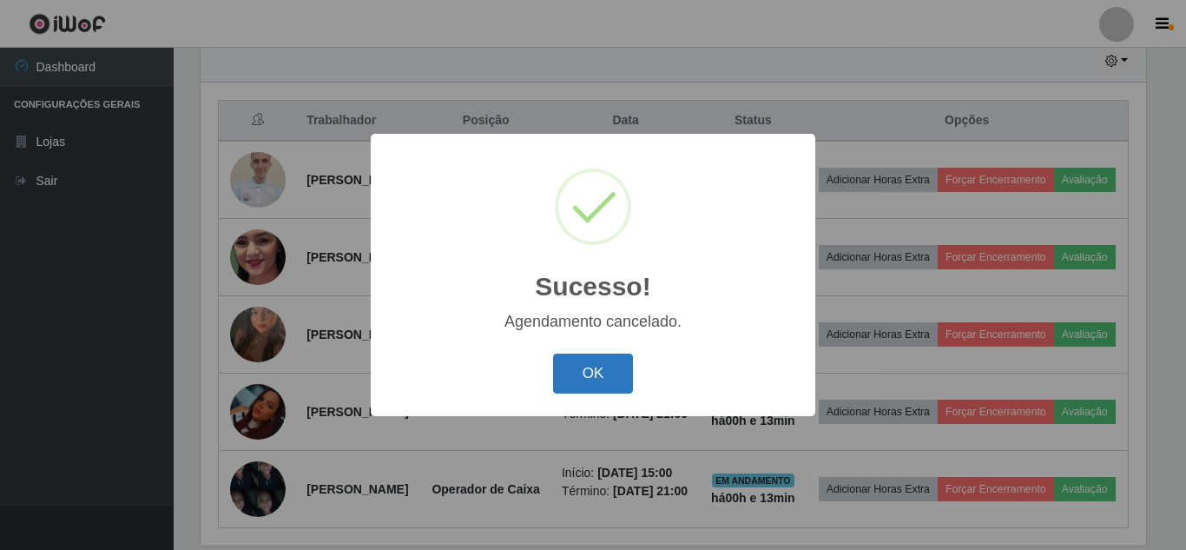
click at [609, 360] on button "OK" at bounding box center [593, 373] width 81 height 41
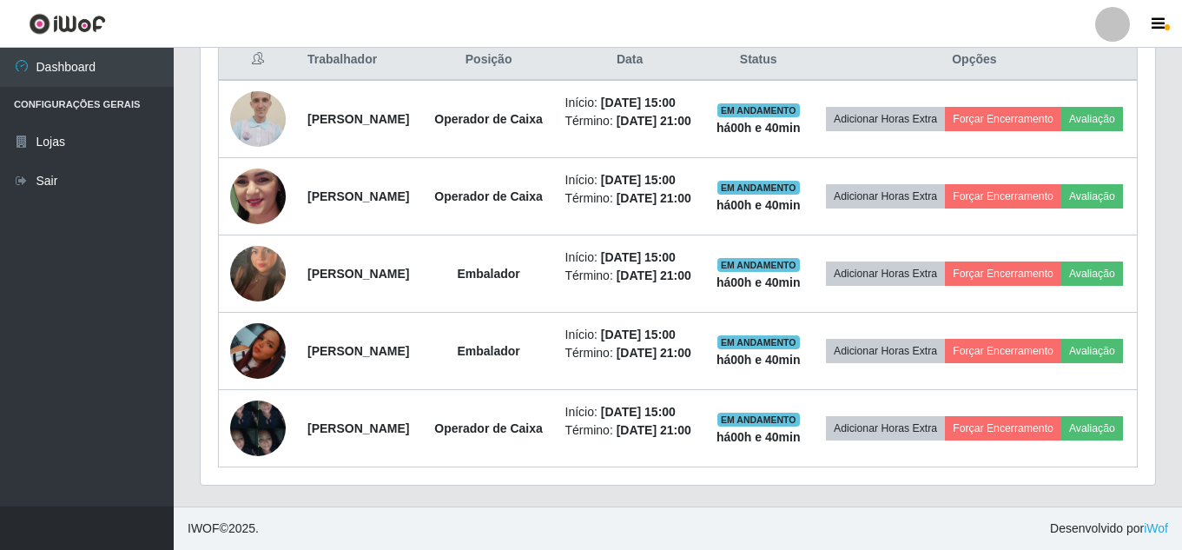
scroll to position [620, 0]
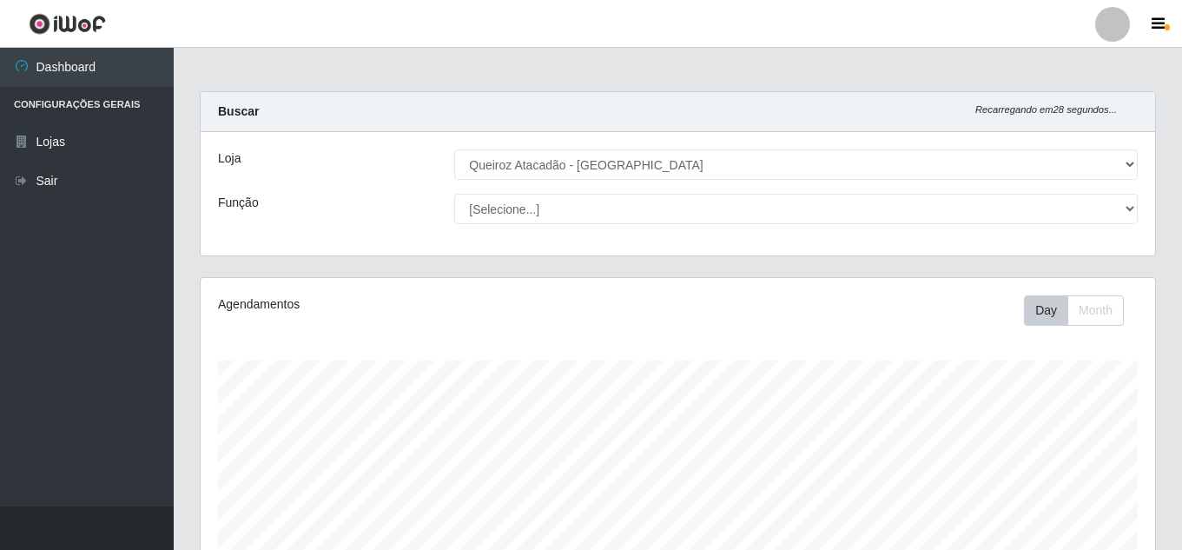
select select "225"
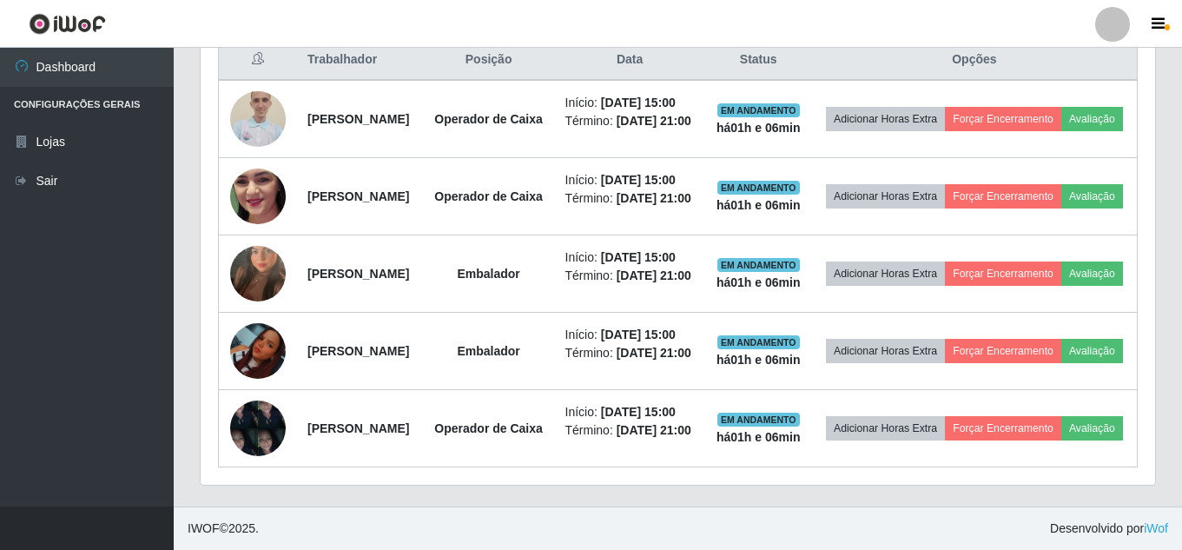
scroll to position [837, 0]
